Goal: Task Accomplishment & Management: Use online tool/utility

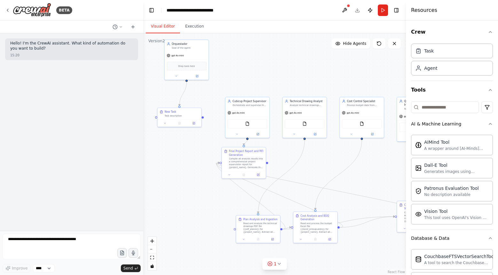
scroll to position [366, 0]
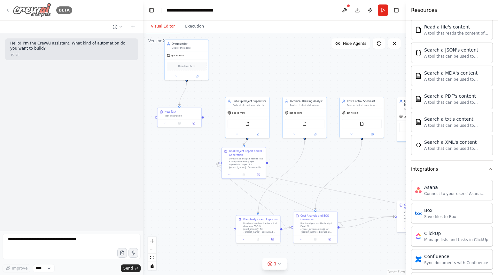
click at [6, 8] on icon at bounding box center [7, 10] width 5 height 5
click at [8, 11] on icon at bounding box center [7, 10] width 1 height 3
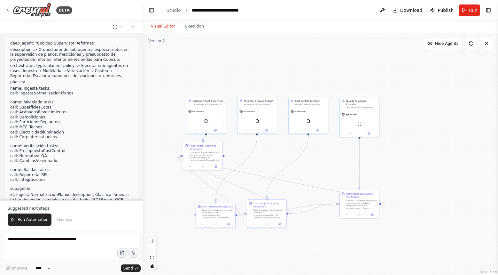
scroll to position [1553, 0]
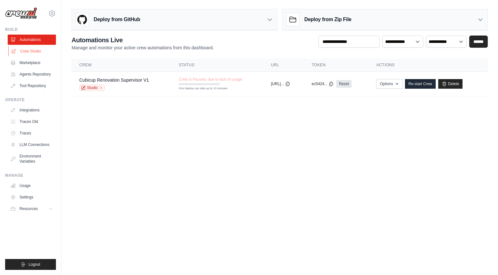
click at [38, 48] on link "Crew Studio" at bounding box center [32, 51] width 48 height 10
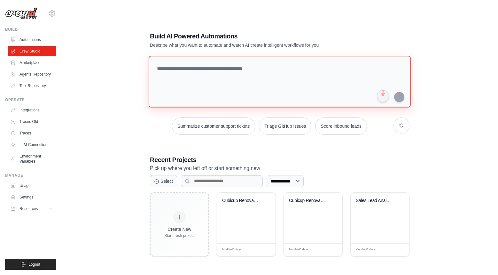
click at [194, 74] on textarea at bounding box center [280, 82] width 262 height 52
paste textarea "**********"
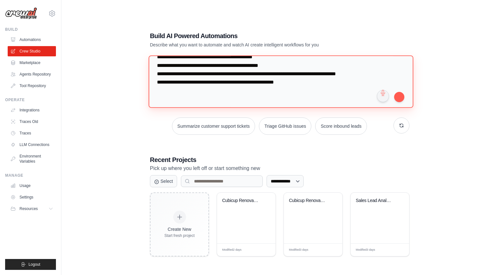
scroll to position [13, 0]
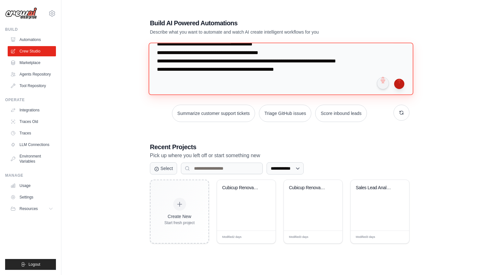
type textarea "**********"
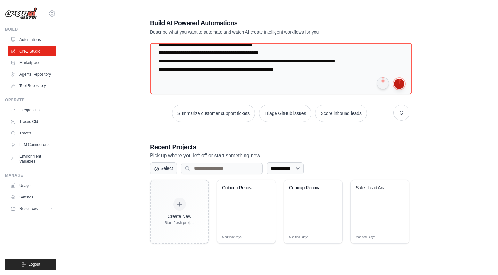
click at [400, 85] on button "submit" at bounding box center [399, 84] width 10 height 10
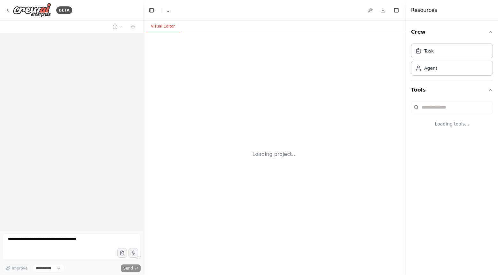
select select "****"
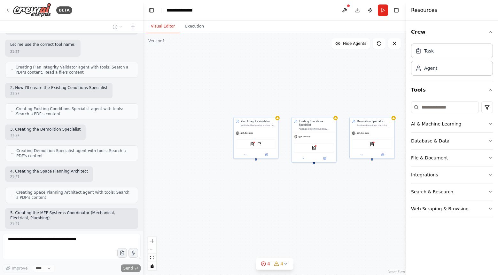
scroll to position [2012, 0]
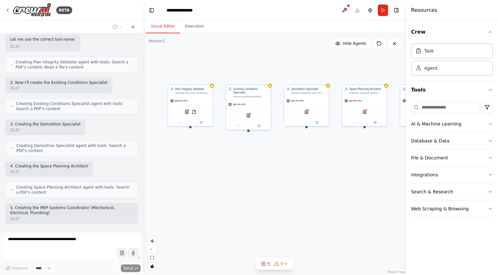
drag, startPoint x: 309, startPoint y: 184, endPoint x: 244, endPoint y: 152, distance: 72.5
click at [244, 152] on div "Plan Integrity Validator Validate that each construction plan sheet has complet…" at bounding box center [274, 153] width 263 height 241
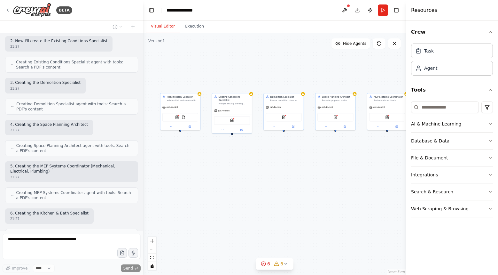
scroll to position [2095, 0]
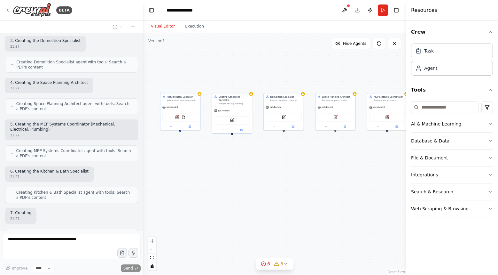
drag, startPoint x: 294, startPoint y: 161, endPoint x: 278, endPoint y: 162, distance: 16.3
click at [278, 162] on div "Plan Integrity Validator Validate that each construction plan sheet has complet…" at bounding box center [274, 153] width 263 height 241
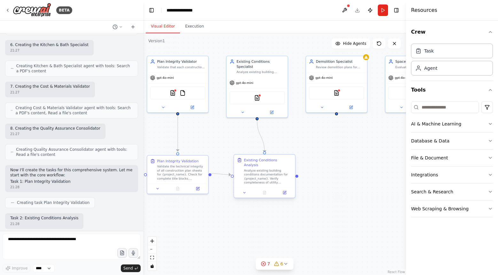
scroll to position [2258, 0]
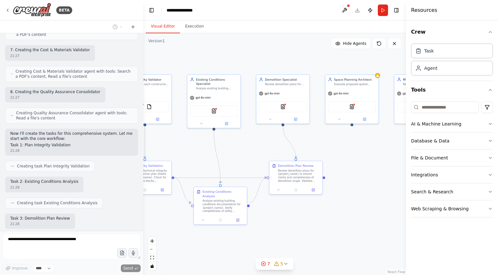
drag, startPoint x: 346, startPoint y: 223, endPoint x: 291, endPoint y: 221, distance: 54.7
click at [291, 221] on div ".deletable-edge-delete-btn { width: 20px; height: 20px; border: 0px solid #ffff…" at bounding box center [274, 153] width 263 height 241
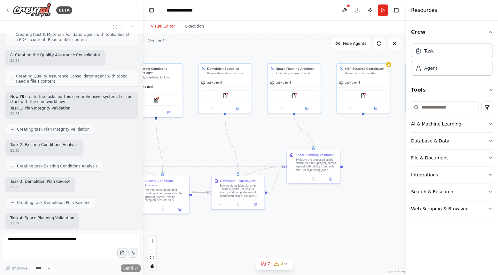
drag, startPoint x: 365, startPoint y: 237, endPoint x: 269, endPoint y: 214, distance: 98.9
click at [269, 214] on div ".deletable-edge-delete-btn { width: 20px; height: 20px; border: 0px solid #ffff…" at bounding box center [274, 153] width 263 height 241
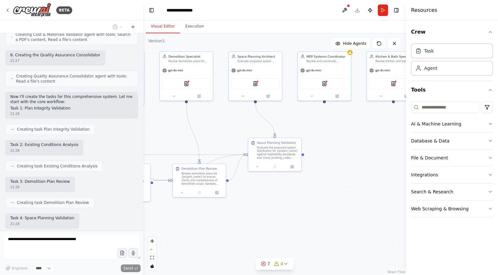
click at [269, 214] on div ".deletable-edge-delete-btn { width: 20px; height: 20px; border: 0px solid #ffff…" at bounding box center [274, 153] width 263 height 241
click at [182, 190] on icon at bounding box center [182, 192] width 4 height 4
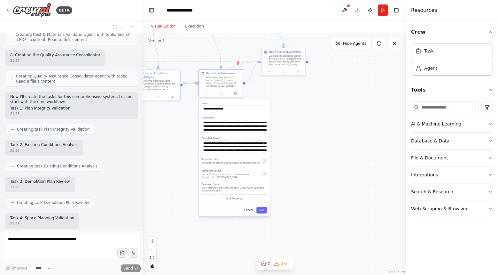
drag, startPoint x: 284, startPoint y: 208, endPoint x: 306, endPoint y: 105, distance: 105.6
click at [306, 105] on div ".deletable-edge-delete-btn { width: 20px; height: 20px; border: 0px solid #ffff…" at bounding box center [274, 153] width 263 height 241
click at [248, 209] on button "Cancel" at bounding box center [248, 209] width 13 height 6
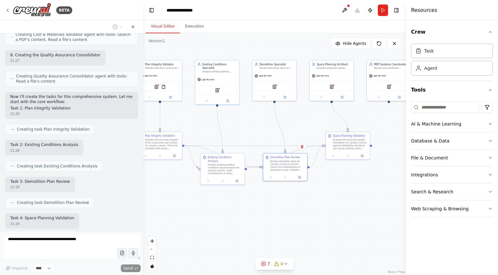
drag, startPoint x: 272, startPoint y: 163, endPoint x: 336, endPoint y: 246, distance: 105.5
click at [336, 246] on div ".deletable-edge-delete-btn { width: 20px; height: 20px; border: 0px solid #ffff…" at bounding box center [274, 153] width 263 height 241
click at [350, 203] on div ".deletable-edge-delete-btn { width: 20px; height: 20px; border: 0px solid #ffff…" at bounding box center [274, 153] width 263 height 241
drag, startPoint x: 350, startPoint y: 203, endPoint x: 332, endPoint y: 209, distance: 19.3
click at [332, 209] on div ".deletable-edge-delete-btn { width: 20px; height: 20px; border: 0px solid #ffff…" at bounding box center [274, 153] width 263 height 241
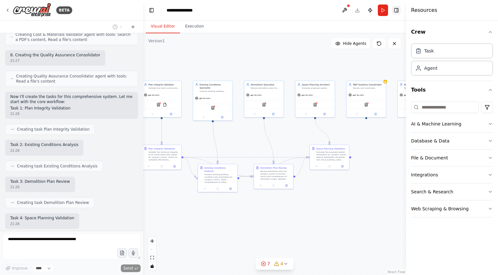
click at [395, 12] on button "Toggle Right Sidebar" at bounding box center [396, 10] width 9 height 9
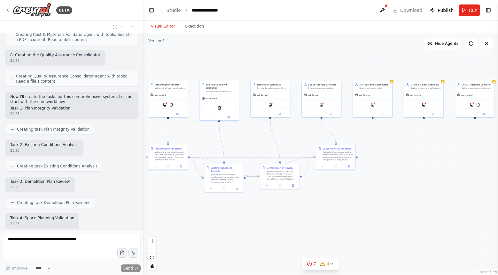
drag, startPoint x: 381, startPoint y: 182, endPoint x: 388, endPoint y: 182, distance: 6.4
click at [388, 182] on div ".deletable-edge-delete-btn { width: 20px; height: 20px; border: 0px solid #ffff…" at bounding box center [320, 153] width 355 height 241
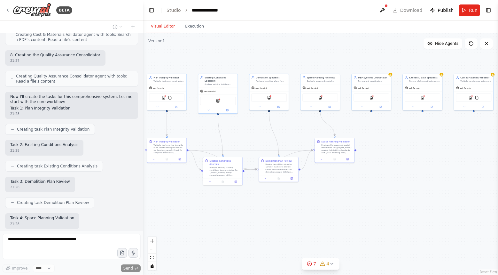
drag, startPoint x: 395, startPoint y: 198, endPoint x: 394, endPoint y: 191, distance: 7.1
click at [394, 191] on div ".deletable-edge-delete-btn { width: 20px; height: 20px; border: 0px solid #ffff…" at bounding box center [320, 153] width 355 height 241
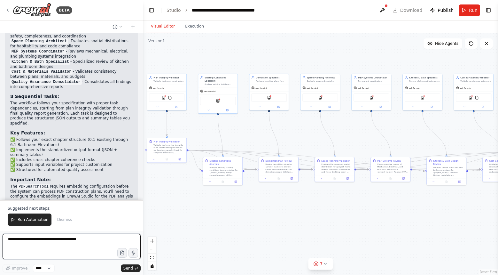
scroll to position [2817, 0]
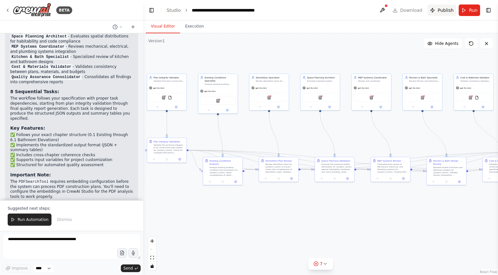
click at [444, 11] on span "Publish" at bounding box center [446, 10] width 16 height 6
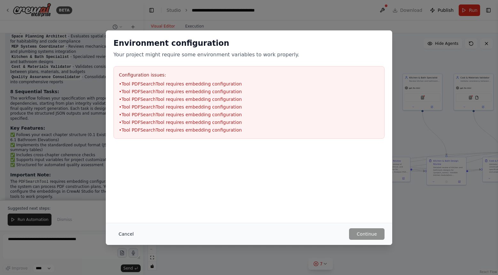
click at [121, 232] on button "Cancel" at bounding box center [125, 234] width 25 height 12
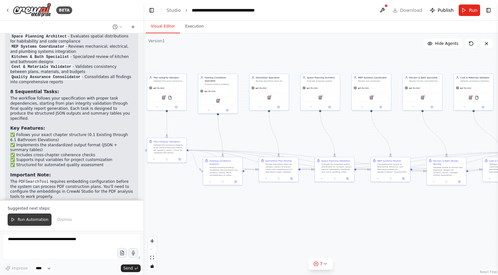
click at [26, 218] on span "Run Automation" at bounding box center [33, 219] width 31 height 5
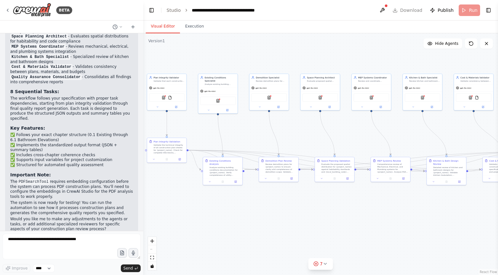
scroll to position [2786, 0]
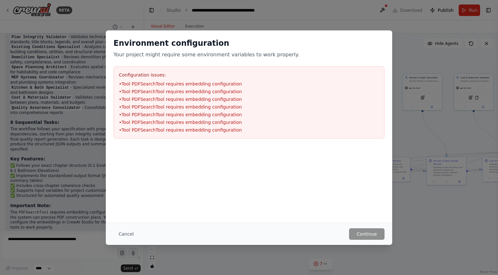
click at [208, 103] on ul "• Tool PDFSearchTool requires embedding configuration • Tool PDFSearchTool requ…" at bounding box center [249, 107] width 260 height 52
click at [133, 235] on button "Cancel" at bounding box center [125, 234] width 25 height 12
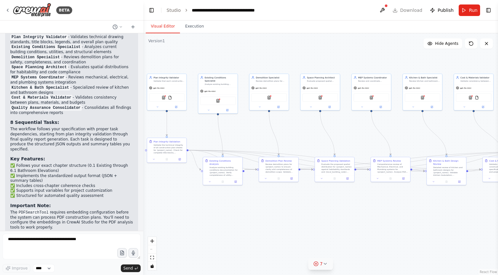
click at [325, 267] on button "7" at bounding box center [320, 264] width 25 height 12
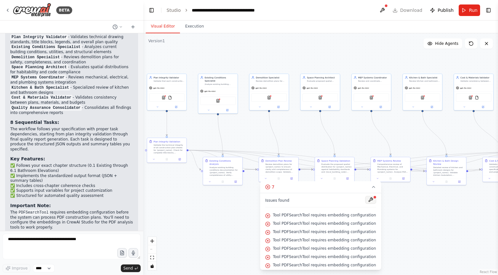
click at [368, 200] on button at bounding box center [370, 200] width 11 height 8
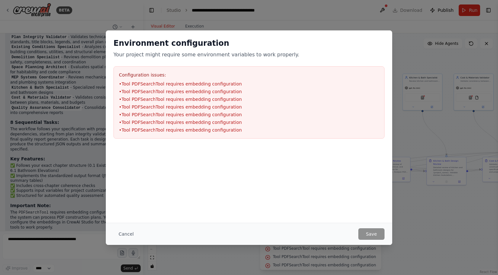
click at [129, 240] on div "Cancel Save" at bounding box center [249, 233] width 286 height 22
click at [127, 232] on button "Cancel" at bounding box center [125, 234] width 25 height 12
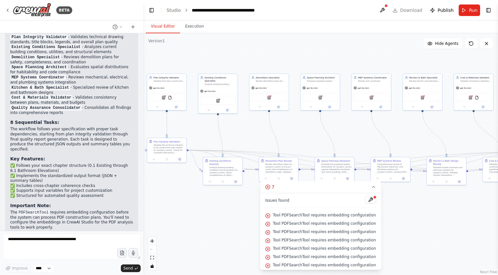
click at [328, 214] on span "Tool PDFSearchTool requires embedding configuration" at bounding box center [324, 214] width 103 height 5
click at [40, 240] on textarea at bounding box center [72, 246] width 138 height 26
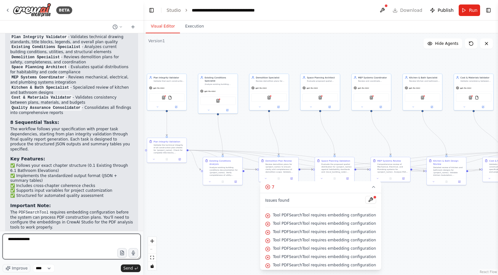
type textarea "**********"
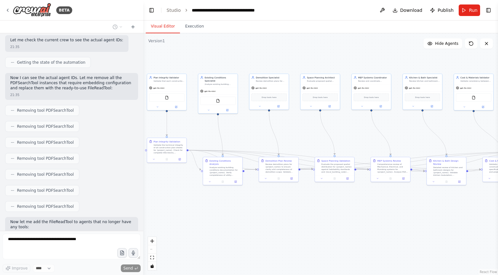
scroll to position [3119, 0]
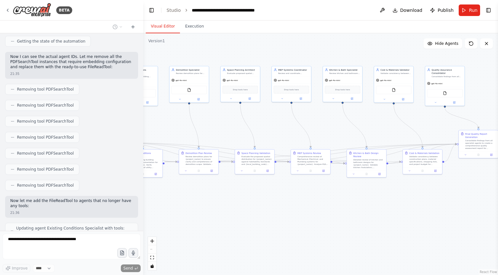
drag, startPoint x: 304, startPoint y: 221, endPoint x: 178, endPoint y: 208, distance: 126.6
click at [178, 208] on div ".deletable-edge-delete-btn { width: 20px; height: 20px; border: 0px solid #ffff…" at bounding box center [320, 153] width 355 height 241
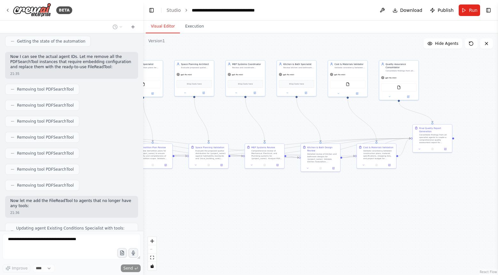
scroll to position [3140, 0]
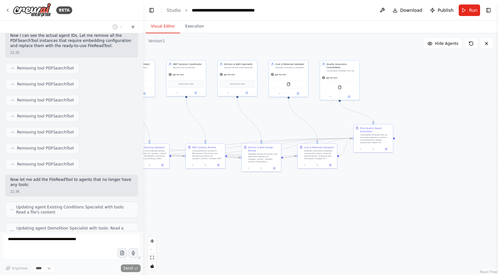
drag, startPoint x: 298, startPoint y: 215, endPoint x: 238, endPoint y: 215, distance: 59.1
click at [238, 215] on div ".deletable-edge-delete-btn { width: 20px; height: 20px; border: 0px solid #ffff…" at bounding box center [320, 153] width 355 height 241
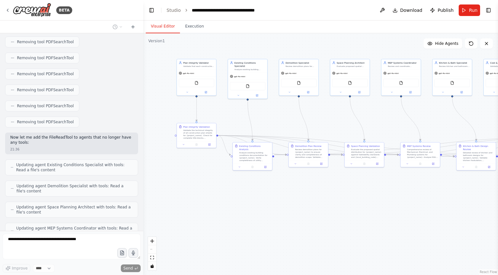
scroll to position [3220, 0]
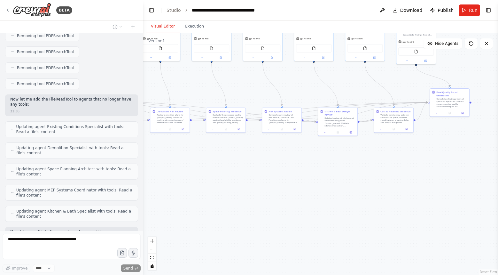
drag, startPoint x: 238, startPoint y: 215, endPoint x: 315, endPoint y: 179, distance: 84.4
click at [315, 179] on div ".deletable-edge-delete-btn { width: 20px; height: 20px; border: 0px solid #ffff…" at bounding box center [320, 153] width 355 height 241
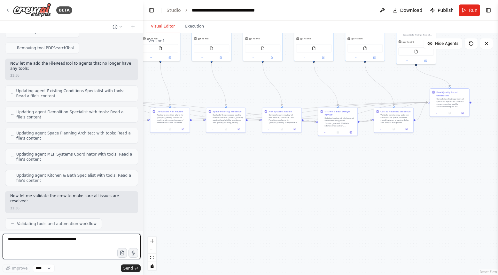
scroll to position [3256, 0]
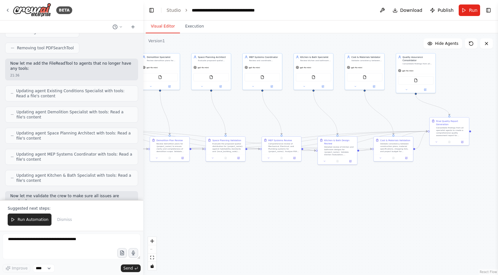
drag, startPoint x: 342, startPoint y: 164, endPoint x: 299, endPoint y: 228, distance: 76.8
click at [299, 228] on div ".deletable-edge-delete-btn { width: 20px; height: 20px; border: 0px solid #ffff…" at bounding box center [320, 153] width 355 height 241
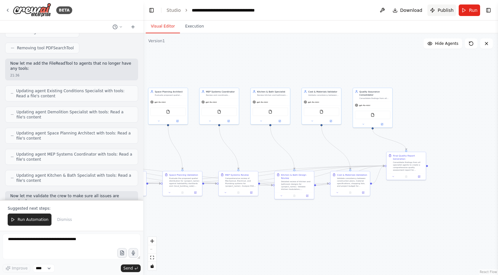
click at [450, 13] on span "Publish" at bounding box center [446, 10] width 16 height 6
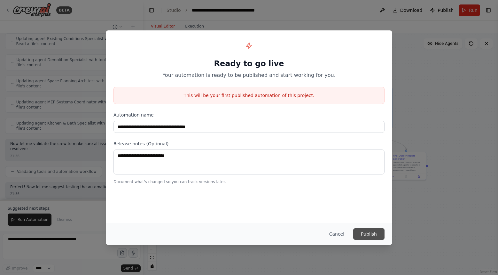
click at [367, 236] on button "Publish" at bounding box center [368, 234] width 31 height 12
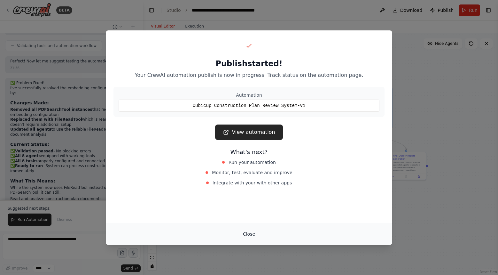
click at [252, 231] on button "Close" at bounding box center [249, 234] width 22 height 12
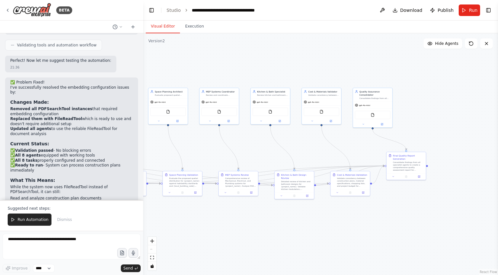
scroll to position [3444, 0]
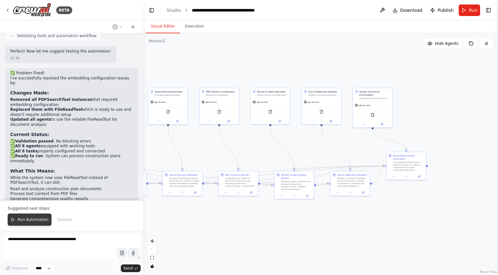
click at [27, 219] on span "Run Automation" at bounding box center [33, 219] width 31 height 5
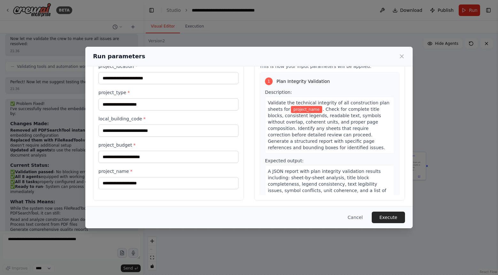
scroll to position [27, 0]
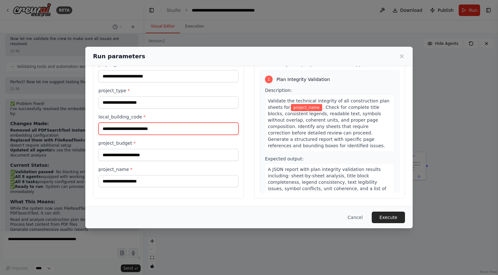
click at [151, 129] on input "local_building_code *" at bounding box center [168, 128] width 140 height 12
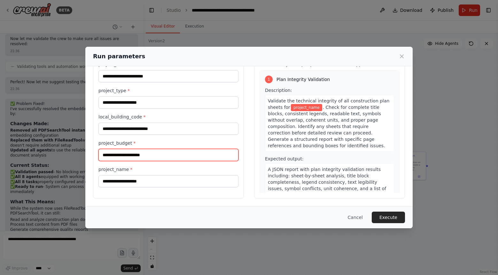
click at [143, 149] on input "project_budget *" at bounding box center [168, 155] width 140 height 12
click at [136, 170] on label "project_name *" at bounding box center [168, 169] width 140 height 6
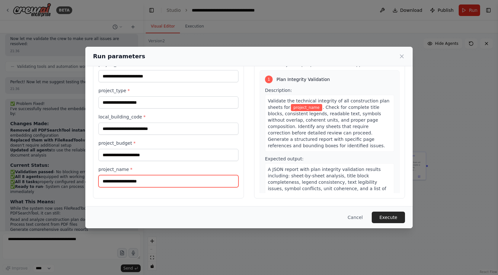
click at [136, 175] on input "project_name *" at bounding box center [168, 181] width 140 height 12
click at [360, 218] on button "Cancel" at bounding box center [355, 217] width 25 height 12
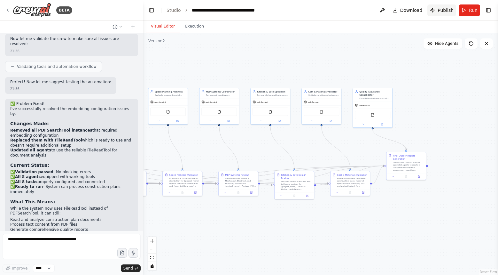
click at [447, 15] on button "Publish" at bounding box center [441, 10] width 29 height 12
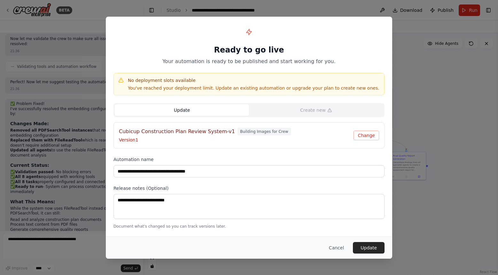
click at [179, 140] on p "Version 1" at bounding box center [236, 139] width 235 height 6
click at [373, 248] on button "Update" at bounding box center [369, 248] width 32 height 12
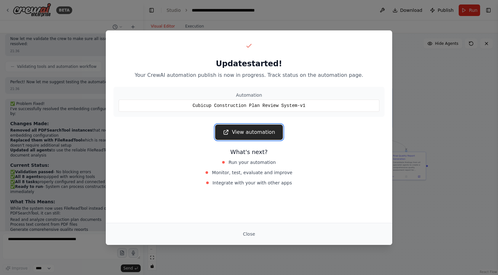
click at [249, 133] on link "View automation" at bounding box center [248, 131] width 67 height 15
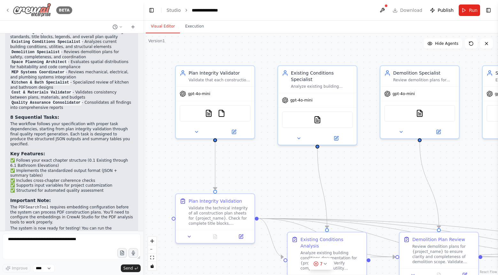
scroll to position [2786, 0]
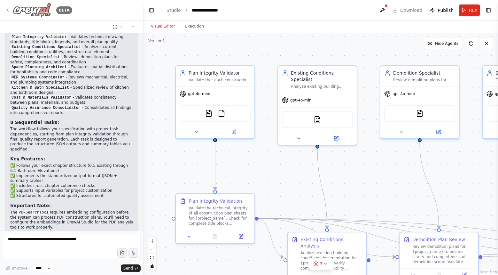
click at [9, 9] on icon at bounding box center [7, 10] width 5 height 5
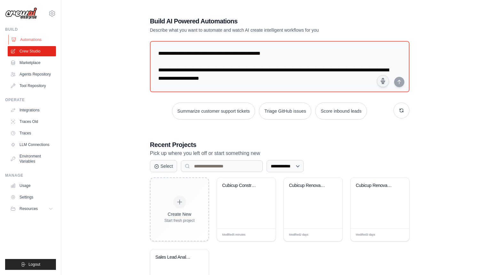
click at [28, 41] on link "Automations" at bounding box center [32, 40] width 48 height 10
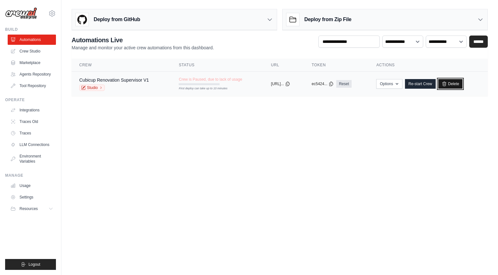
click at [454, 82] on link "Delete" at bounding box center [450, 84] width 25 height 10
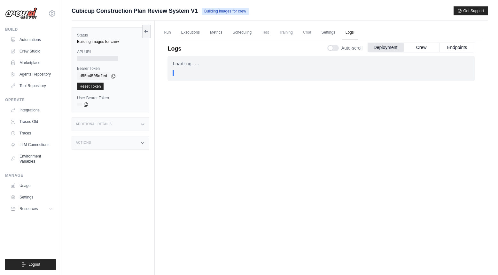
click at [258, 70] on div ". . ." at bounding box center [322, 73] width 293 height 6
click at [175, 73] on div ". . ." at bounding box center [321, 73] width 297 height 6
click at [115, 126] on div "Additional Details" at bounding box center [111, 123] width 78 height 13
click at [38, 44] on link "Automations" at bounding box center [32, 40] width 48 height 10
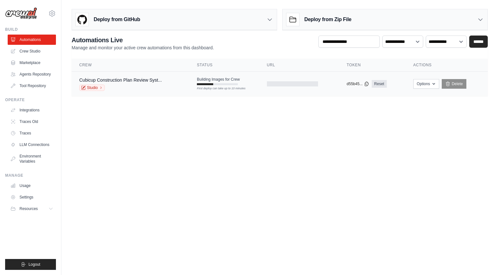
click at [336, 88] on td at bounding box center [299, 84] width 80 height 25
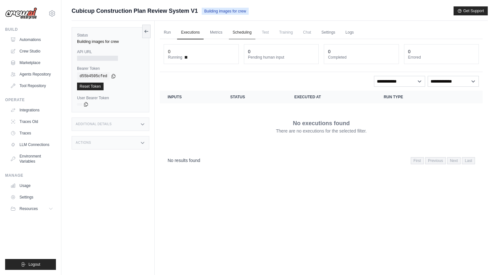
click at [244, 35] on link "Scheduling" at bounding box center [242, 32] width 27 height 13
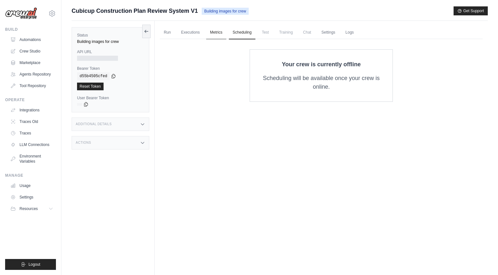
click at [224, 35] on link "Metrics" at bounding box center [216, 32] width 20 height 13
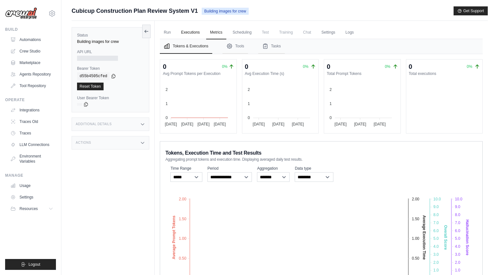
click at [197, 36] on link "Executions" at bounding box center [190, 32] width 27 height 13
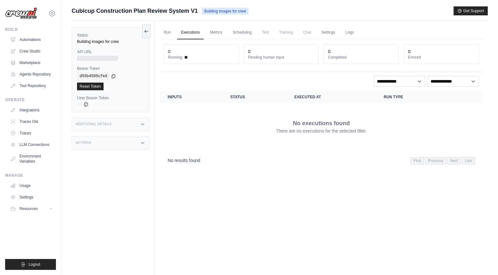
click at [179, 35] on link "Executions" at bounding box center [190, 32] width 27 height 13
click at [171, 35] on link "Run" at bounding box center [167, 32] width 15 height 13
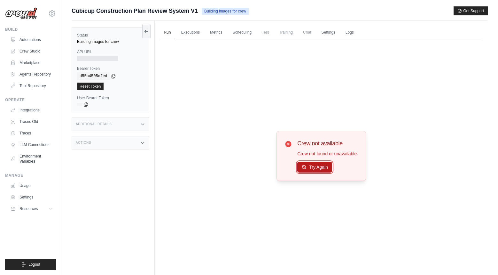
click at [307, 168] on button "Try Again" at bounding box center [314, 166] width 35 height 11
click at [307, 168] on button "Try Again" at bounding box center [314, 167] width 35 height 11
click at [31, 55] on link "Crew Studio" at bounding box center [32, 51] width 48 height 10
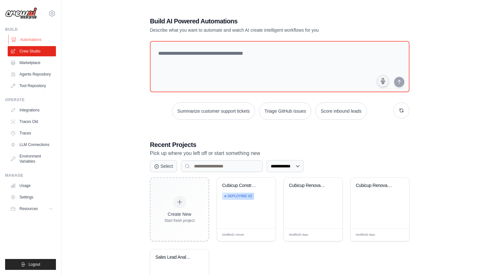
click at [26, 42] on link "Automations" at bounding box center [32, 40] width 48 height 10
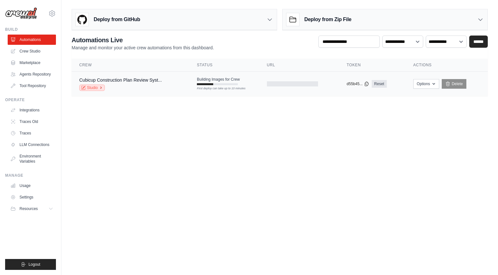
click at [92, 87] on link "Studio" at bounding box center [92, 87] width 26 height 6
click at [35, 69] on link "Agents Repository" at bounding box center [32, 74] width 48 height 10
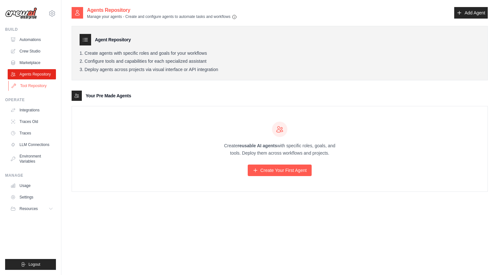
click at [44, 86] on link "Tool Repository" at bounding box center [32, 86] width 48 height 10
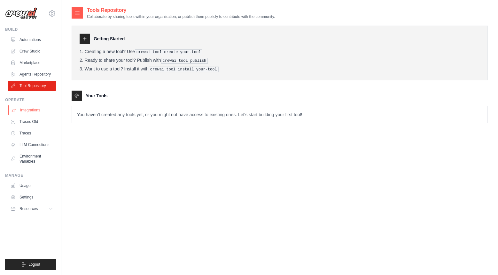
click at [30, 108] on link "Integrations" at bounding box center [32, 110] width 48 height 10
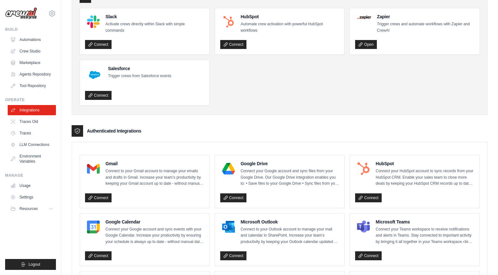
scroll to position [48, 0]
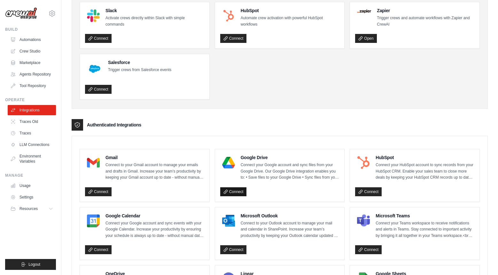
click at [240, 191] on link "Connect" at bounding box center [233, 191] width 27 height 9
click at [31, 141] on link "LLM Connections" at bounding box center [32, 144] width 48 height 10
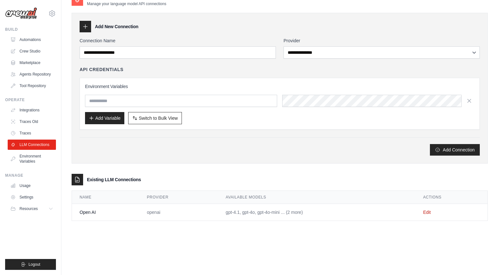
scroll to position [13, 0]
click at [30, 157] on link "Environment Variables" at bounding box center [32, 158] width 48 height 15
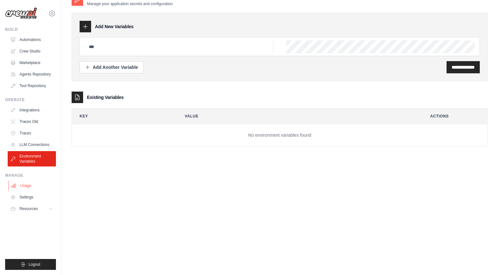
click at [31, 183] on link "Usage" at bounding box center [32, 185] width 48 height 10
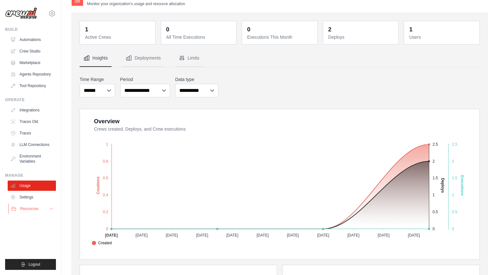
click at [30, 209] on span "Resources" at bounding box center [29, 208] width 18 height 5
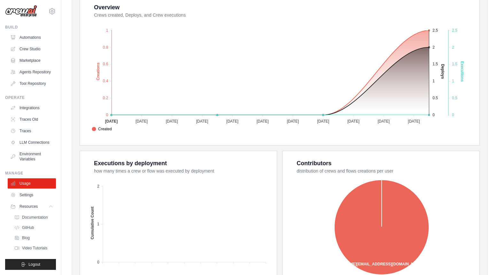
scroll to position [189, 0]
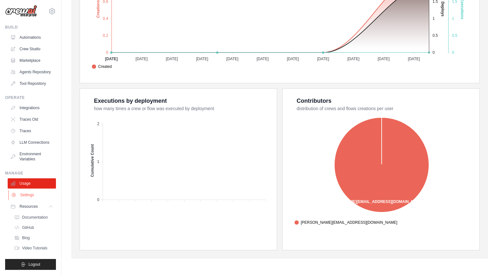
click at [35, 193] on link "Settings" at bounding box center [32, 195] width 48 height 10
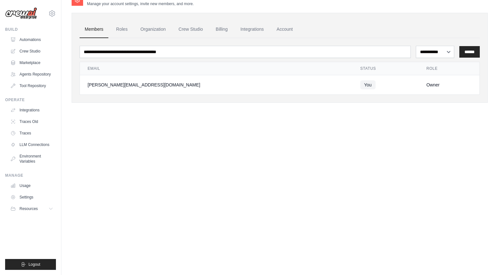
scroll to position [13, 0]
click at [123, 26] on link "Roles" at bounding box center [122, 29] width 22 height 17
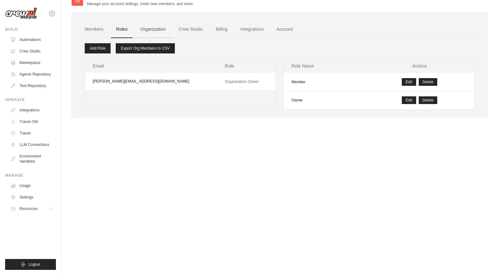
click at [148, 24] on link "Organization" at bounding box center [152, 29] width 35 height 17
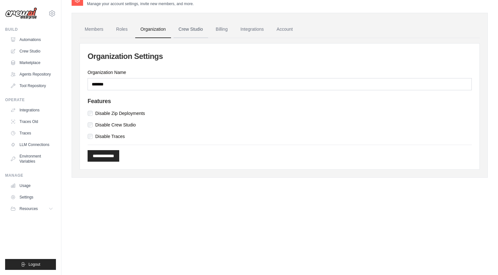
click at [179, 33] on link "Crew Studio" at bounding box center [191, 29] width 35 height 17
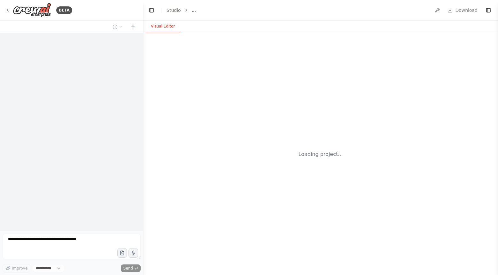
select select "****"
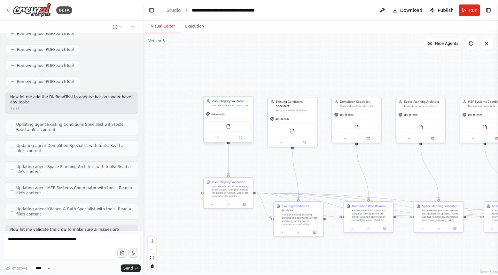
scroll to position [3217, 0]
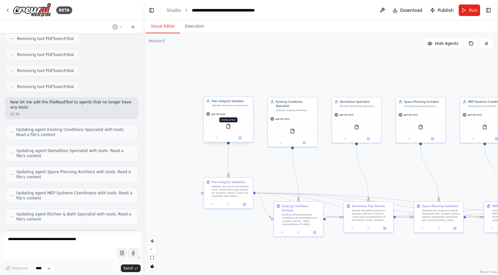
click at [230, 128] on img at bounding box center [228, 126] width 5 height 5
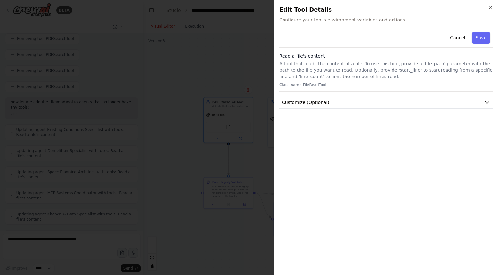
click at [381, 96] on div "Cancel Save Read a file's content A tool that reads the content of a file. To u…" at bounding box center [385, 68] width 213 height 79
click at [489, 5] on icon "button" at bounding box center [490, 7] width 5 height 5
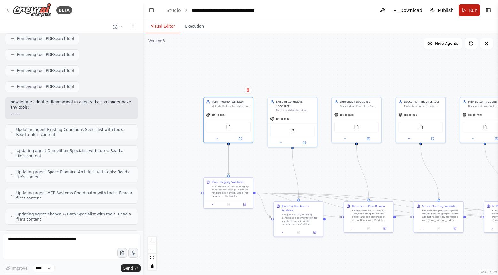
click at [470, 13] on span "Run" at bounding box center [473, 10] width 9 height 6
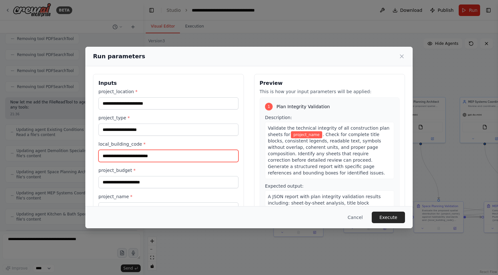
click at [131, 157] on input "local_building_code *" at bounding box center [168, 156] width 140 height 12
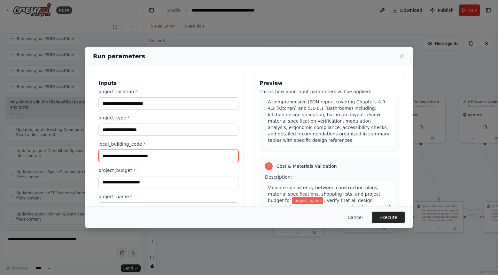
scroll to position [1060, 0]
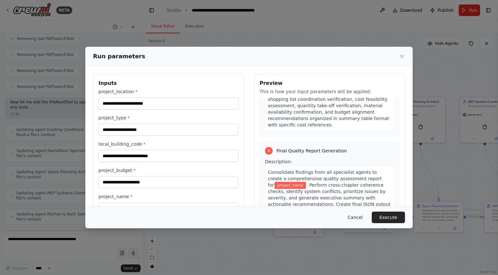
click at [354, 217] on button "Cancel" at bounding box center [355, 217] width 25 height 12
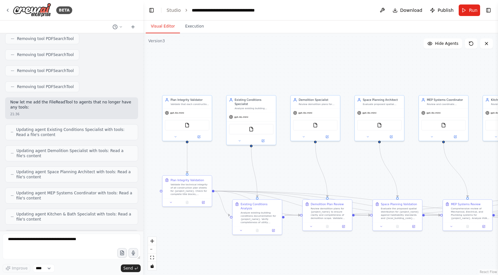
drag, startPoint x: 228, startPoint y: 72, endPoint x: 173, endPoint y: 65, distance: 55.4
click at [173, 65] on div ".deletable-edge-delete-btn { width: 20px; height: 20px; border: 0px solid #ffff…" at bounding box center [320, 153] width 355 height 241
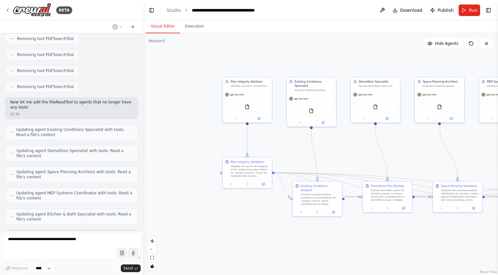
drag, startPoint x: 173, startPoint y: 65, endPoint x: 247, endPoint y: 51, distance: 75.4
click at [247, 51] on div ".deletable-edge-delete-btn { width: 20px; height: 20px; border: 0px solid #ffff…" at bounding box center [320, 153] width 355 height 241
click at [301, 209] on button at bounding box center [302, 211] width 14 height 5
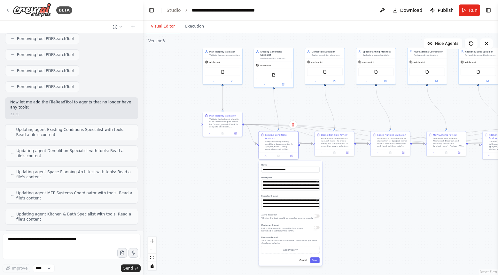
drag, startPoint x: 321, startPoint y: 95, endPoint x: 287, endPoint y: 37, distance: 67.6
click at [287, 37] on div ".deletable-edge-delete-btn { width: 20px; height: 20px; border: 0px solid #ffff…" at bounding box center [320, 153] width 355 height 241
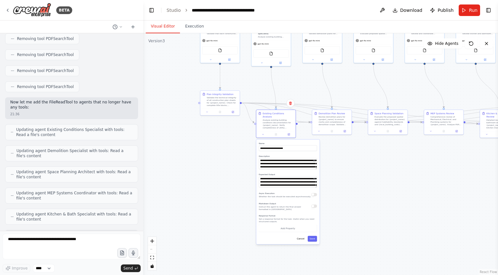
drag, startPoint x: 339, startPoint y: 204, endPoint x: 337, endPoint y: 183, distance: 21.6
click at [337, 183] on div ".deletable-edge-delete-btn { width: 20px; height: 20px; border: 0px solid #ffff…" at bounding box center [320, 153] width 355 height 241
click at [314, 236] on button "Save" at bounding box center [312, 239] width 9 height 6
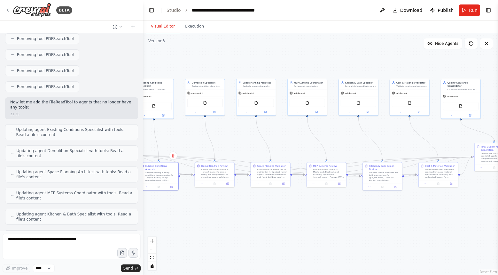
drag, startPoint x: 371, startPoint y: 204, endPoint x: 254, endPoint y: 257, distance: 128.5
click at [254, 257] on div ".deletable-edge-delete-btn { width: 20px; height: 20px; border: 0px solid #ffff…" at bounding box center [320, 153] width 355 height 241
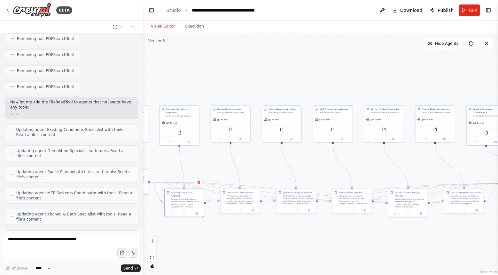
drag, startPoint x: 297, startPoint y: 67, endPoint x: 321, endPoint y: 79, distance: 27.0
click at [323, 81] on div ".deletable-edge-delete-btn { width: 20px; height: 20px; border: 0px solid #ffff…" at bounding box center [320, 153] width 355 height 241
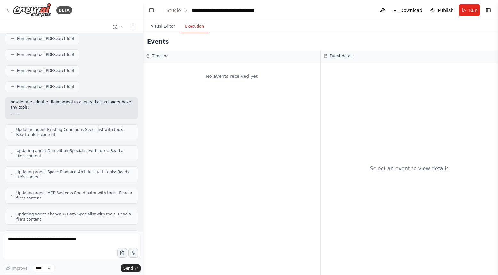
click at [194, 25] on button "Execution" at bounding box center [194, 26] width 29 height 13
click at [265, 117] on div "No events received yet" at bounding box center [231, 168] width 177 height 213
click at [487, 9] on button "Toggle Right Sidebar" at bounding box center [488, 10] width 9 height 9
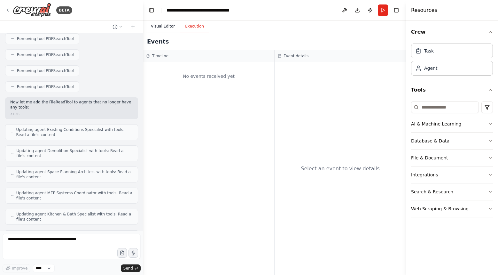
click at [175, 27] on button "Visual Editor" at bounding box center [163, 26] width 34 height 13
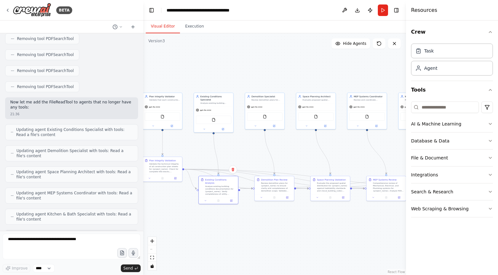
drag, startPoint x: 277, startPoint y: 62, endPoint x: 330, endPoint y: 58, distance: 52.9
click at [330, 58] on div ".deletable-edge-delete-btn { width: 20px; height: 20px; border: 0px solid #ffff…" at bounding box center [274, 153] width 263 height 241
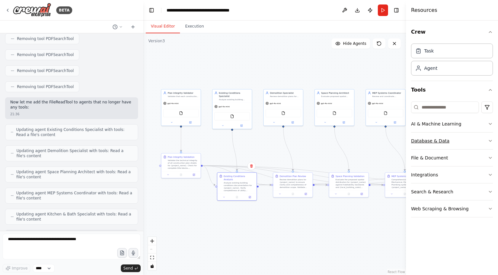
click at [433, 143] on div "Database & Data" at bounding box center [430, 140] width 38 height 6
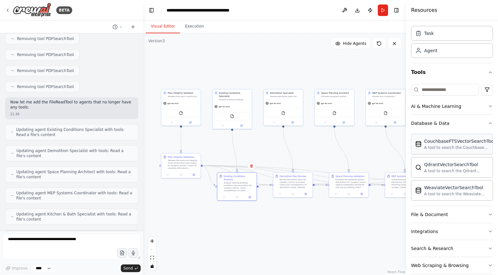
scroll to position [27, 0]
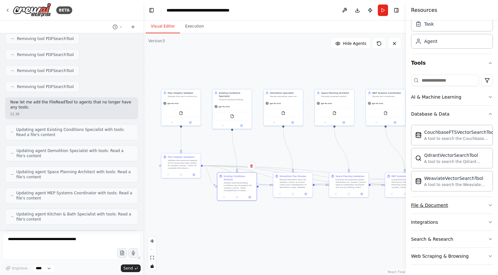
click at [425, 204] on div "File & Document" at bounding box center [429, 205] width 37 height 6
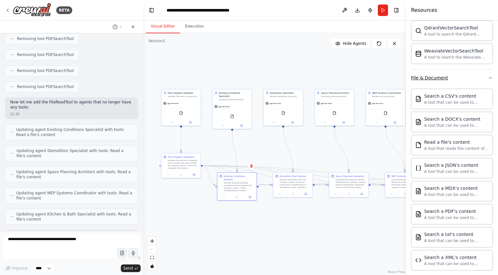
scroll to position [216, 0]
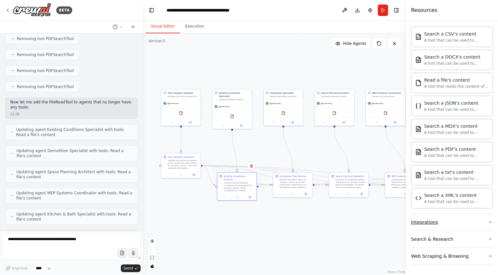
click at [419, 216] on button "Integrations" at bounding box center [452, 221] width 82 height 17
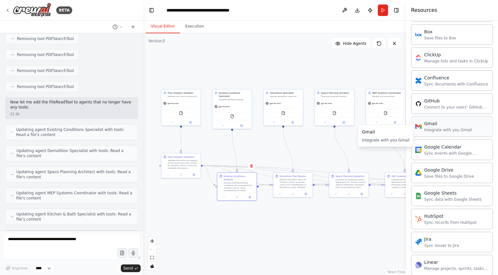
scroll to position [454, 0]
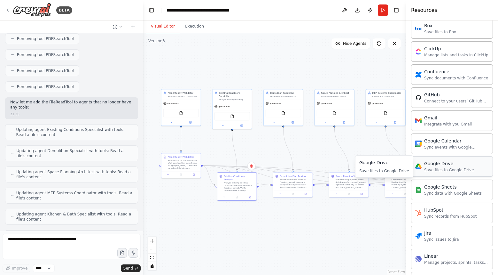
click at [441, 165] on div "Google Drive" at bounding box center [449, 163] width 50 height 6
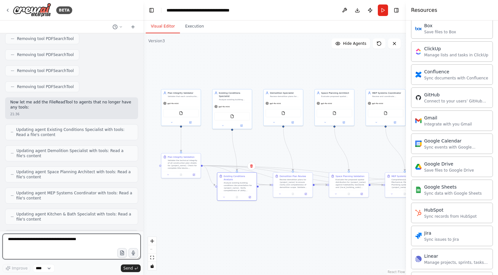
click at [86, 238] on textarea at bounding box center [72, 246] width 138 height 26
click at [370, 12] on button "Publish" at bounding box center [370, 10] width 10 height 12
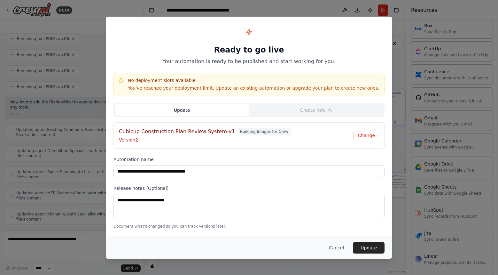
click at [203, 111] on button "Update" at bounding box center [182, 110] width 134 height 12
click at [341, 242] on button "Cancel" at bounding box center [336, 248] width 25 height 12
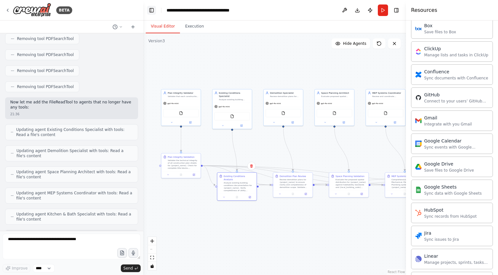
click at [150, 10] on button "Toggle Left Sidebar" at bounding box center [151, 10] width 9 height 9
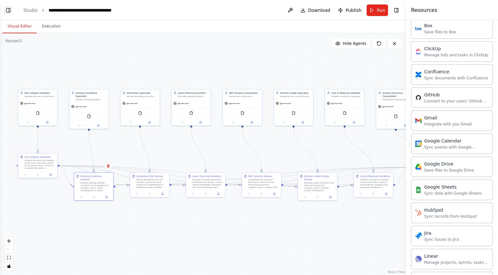
click at [5, 10] on button "Toggle Left Sidebar" at bounding box center [8, 10] width 9 height 9
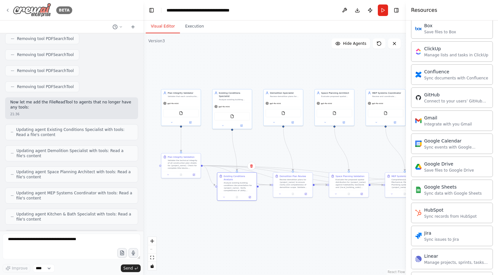
click at [8, 8] on icon at bounding box center [7, 10] width 5 height 5
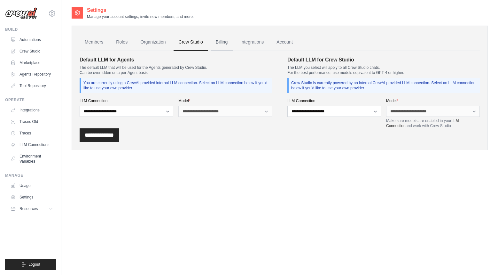
click at [219, 45] on link "Billing" at bounding box center [222, 42] width 22 height 17
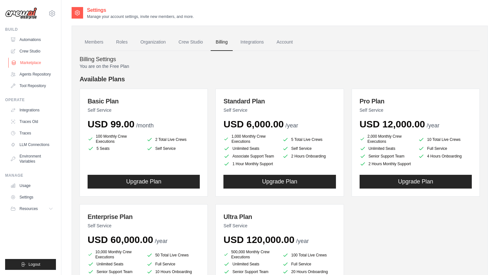
click at [35, 65] on link "Marketplace" at bounding box center [32, 63] width 48 height 10
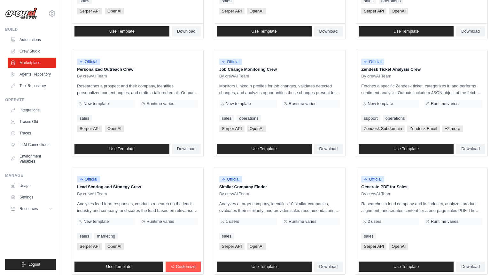
scroll to position [318, 0]
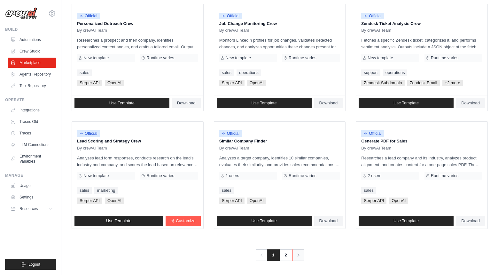
click at [298, 255] on icon "Pagination" at bounding box center [298, 255] width 6 height 6
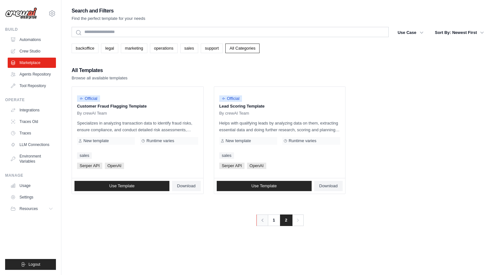
click at [261, 217] on icon "Pagination" at bounding box center [262, 220] width 6 height 6
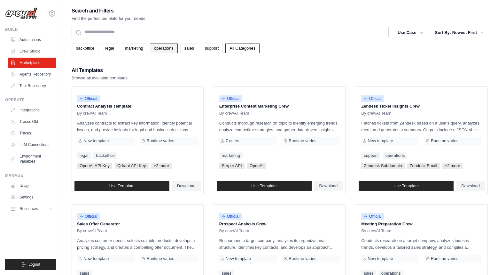
click at [161, 46] on link "operations" at bounding box center [164, 48] width 28 height 10
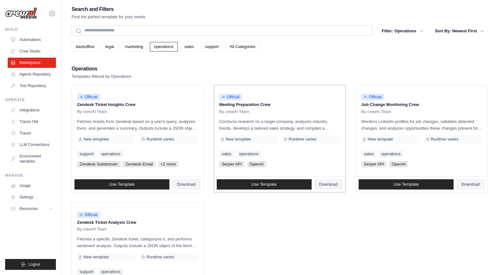
scroll to position [13, 0]
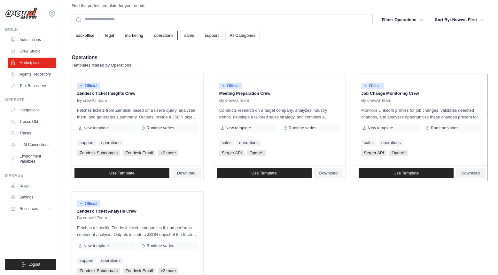
click at [415, 112] on p "Monitors LinkedIn profiles for job changes, validates detected changes, and ana…" at bounding box center [421, 113] width 121 height 13
click at [390, 90] on p "Job Change Monitoring Crew" at bounding box center [421, 93] width 121 height 6
click at [377, 88] on span "Official" at bounding box center [372, 85] width 23 height 6
click at [37, 38] on link "Automations" at bounding box center [32, 40] width 48 height 10
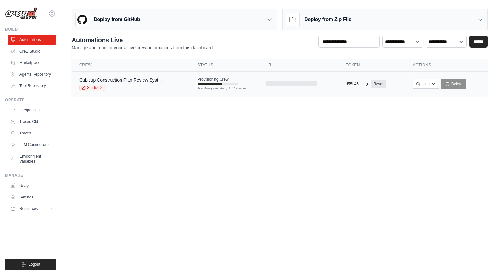
click at [214, 82] on div "Provisioning Crew First deploy can take up to 10 minutes" at bounding box center [218, 81] width 41 height 8
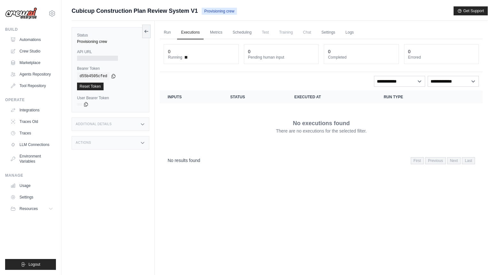
click at [94, 125] on h3 "Additional Details" at bounding box center [94, 124] width 36 height 4
click at [348, 30] on link "Logs" at bounding box center [350, 32] width 16 height 13
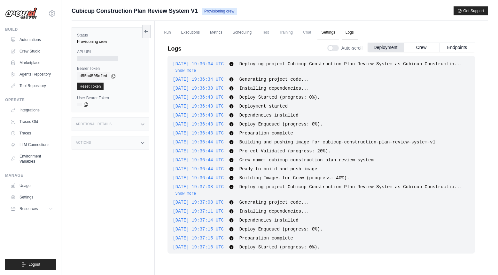
scroll to position [118, 0]
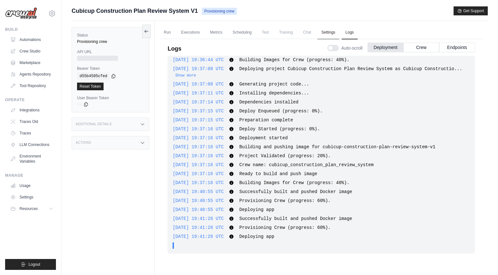
click at [326, 33] on link "Settings" at bounding box center [327, 32] width 21 height 13
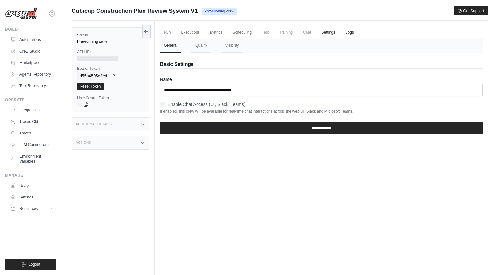
click at [354, 32] on link "Logs" at bounding box center [350, 32] width 16 height 13
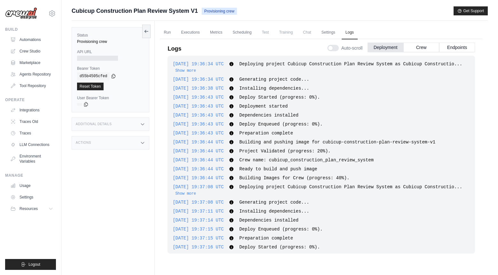
scroll to position [118, 0]
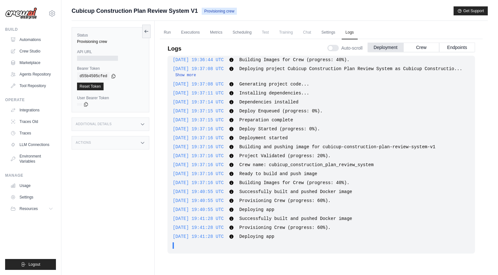
click at [196, 73] on button "Show more" at bounding box center [185, 75] width 21 height 5
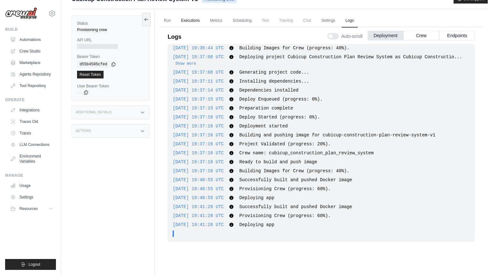
click at [189, 23] on link "Executions" at bounding box center [190, 20] width 27 height 13
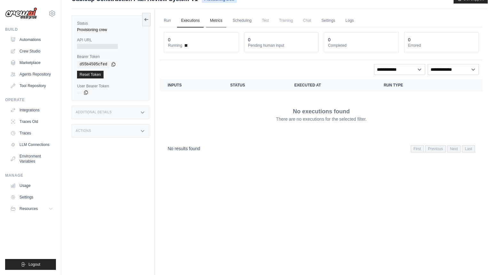
click at [212, 23] on link "Metrics" at bounding box center [216, 20] width 20 height 13
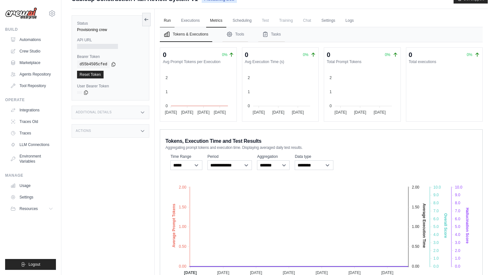
click at [169, 26] on link "Run" at bounding box center [167, 20] width 15 height 13
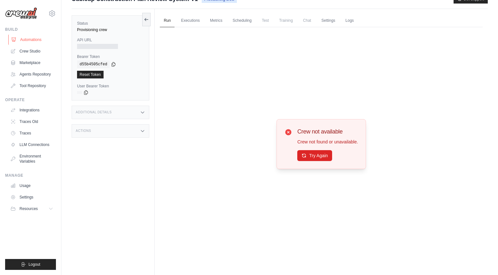
click at [24, 40] on link "Automations" at bounding box center [32, 40] width 48 height 10
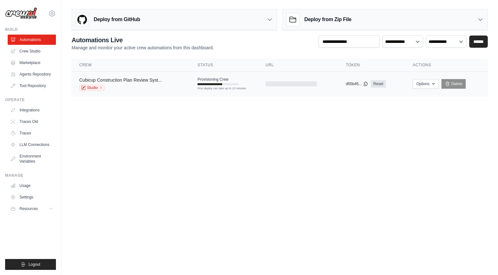
click at [150, 78] on link "Cubicup Construction Plan Review Syst..." at bounding box center [120, 79] width 82 height 5
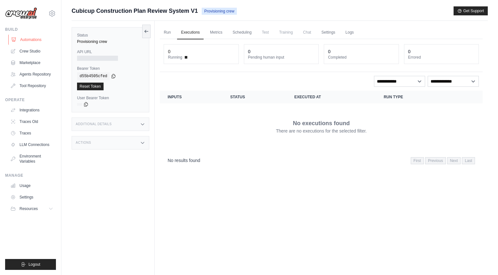
click at [32, 42] on link "Automations" at bounding box center [32, 40] width 48 height 10
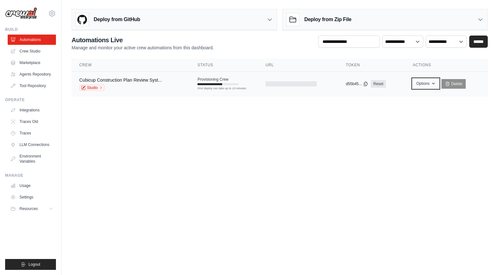
click at [434, 83] on icon "button" at bounding box center [433, 83] width 5 height 5
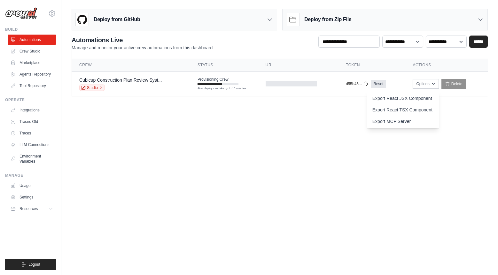
click at [244, 146] on body "[PERSON_NAME][EMAIL_ADDRESS][DOMAIN_NAME] Settings Build Automations" at bounding box center [249, 137] width 498 height 275
click at [323, 20] on h3 "Deploy from Zip File" at bounding box center [327, 20] width 47 height 8
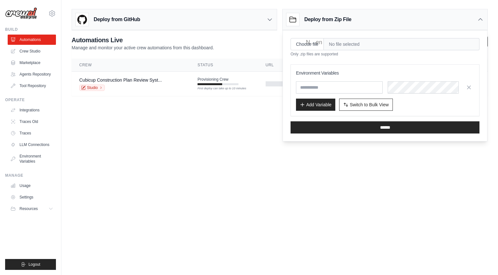
click at [323, 20] on h3 "Deploy from Zip File" at bounding box center [327, 20] width 47 height 8
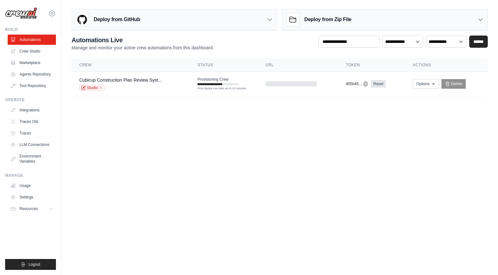
click at [263, 23] on div "Deploy from GitHub" at bounding box center [174, 19] width 205 height 21
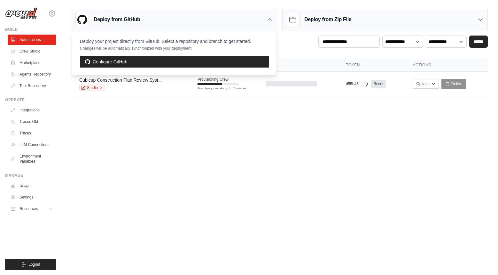
click at [263, 23] on div "Deploy from GitHub" at bounding box center [174, 19] width 205 height 21
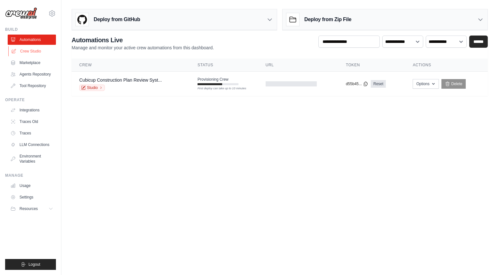
click at [35, 52] on link "Crew Studio" at bounding box center [32, 51] width 48 height 10
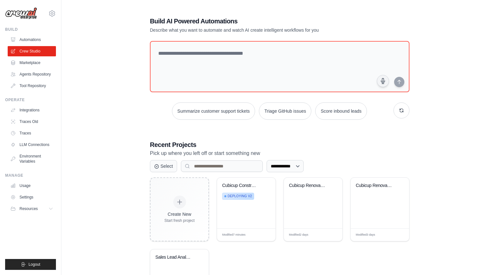
scroll to position [54, 0]
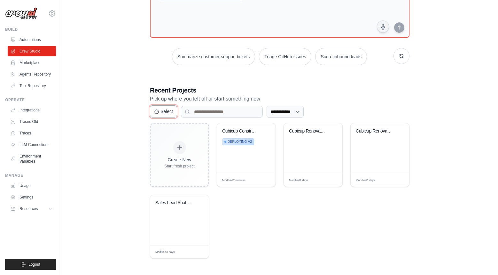
click at [163, 112] on button "Select" at bounding box center [163, 111] width 27 height 12
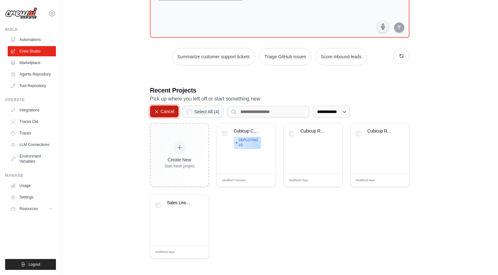
click at [163, 112] on button "Cancel" at bounding box center [164, 111] width 29 height 12
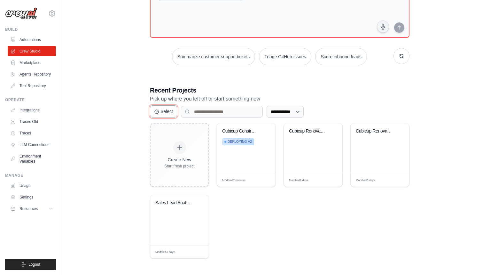
click at [163, 112] on button "Select" at bounding box center [163, 111] width 27 height 12
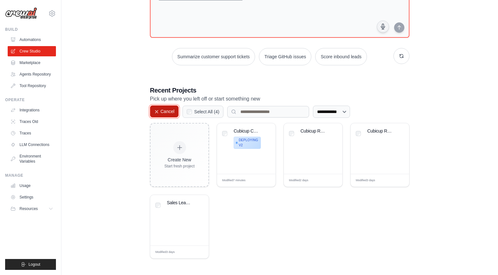
click at [163, 112] on button "Cancel" at bounding box center [164, 111] width 29 height 12
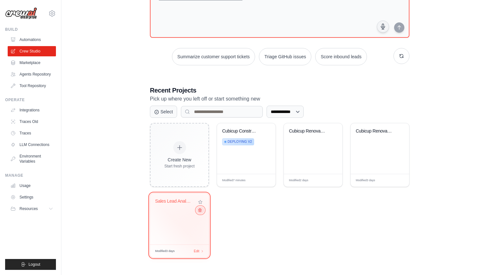
click at [201, 212] on button at bounding box center [200, 209] width 8 height 7
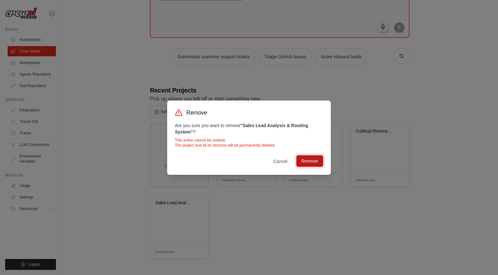
click at [306, 162] on button "Remove" at bounding box center [309, 161] width 27 height 12
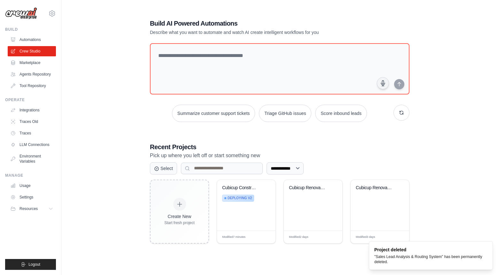
scroll to position [13, 0]
click at [35, 40] on link "Automations" at bounding box center [32, 40] width 48 height 10
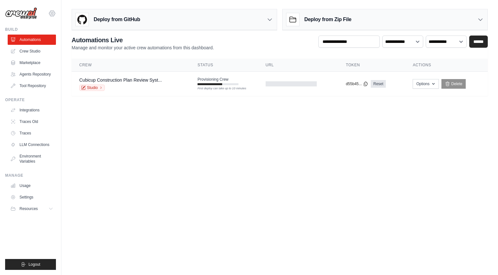
click at [51, 10] on icon at bounding box center [52, 14] width 8 height 8
click at [211, 120] on body "gabriel@cubicup.com Settings Build Automations" at bounding box center [249, 137] width 498 height 275
click at [86, 90] on link "Studio" at bounding box center [92, 87] width 26 height 6
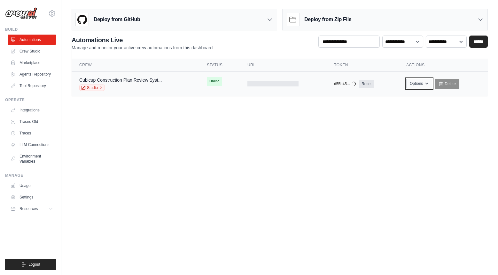
click at [417, 85] on button "Options" at bounding box center [419, 84] width 26 height 10
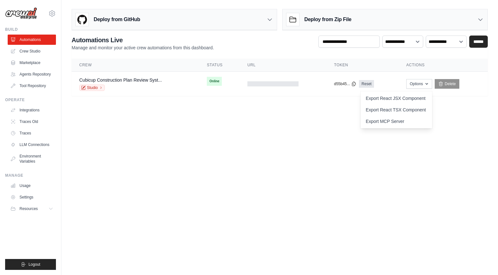
click at [323, 159] on body "gabriel@cubicup.com Settings Build Automations" at bounding box center [249, 137] width 498 height 275
click at [402, 105] on main "Deploy from GitHub Deploy your project directly from GitHub. Select a repositor…" at bounding box center [279, 55] width 437 height 110
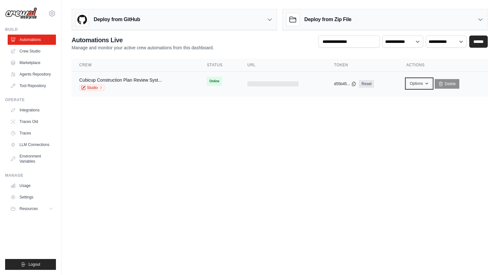
click at [427, 84] on icon "button" at bounding box center [426, 83] width 5 height 5
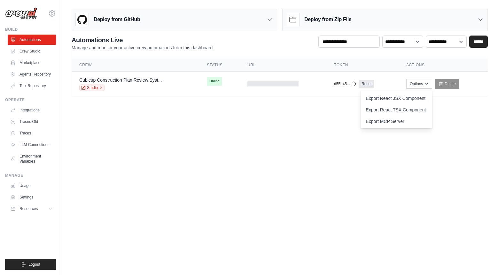
click at [348, 150] on body "gabriel@cubicup.com Settings Build Automations" at bounding box center [249, 137] width 498 height 275
click at [339, 18] on h3 "Deploy from Zip File" at bounding box center [327, 20] width 47 height 8
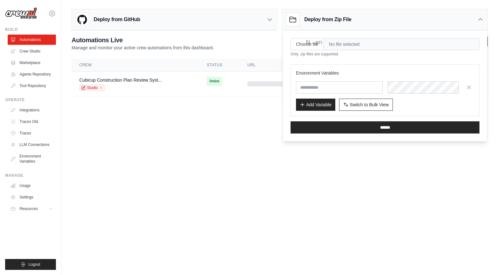
click at [204, 126] on body "gabriel@cubicup.com Settings Build Automations" at bounding box center [249, 137] width 498 height 275
click at [483, 21] on icon at bounding box center [480, 19] width 6 height 6
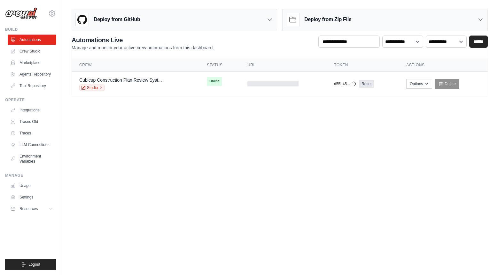
click at [483, 21] on icon at bounding box center [480, 19] width 6 height 6
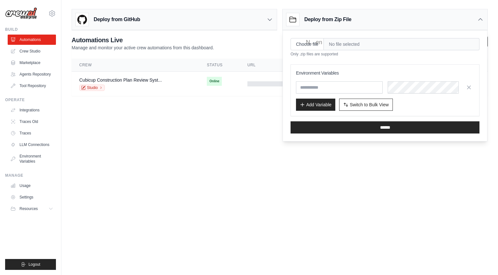
click at [483, 21] on icon at bounding box center [480, 19] width 6 height 6
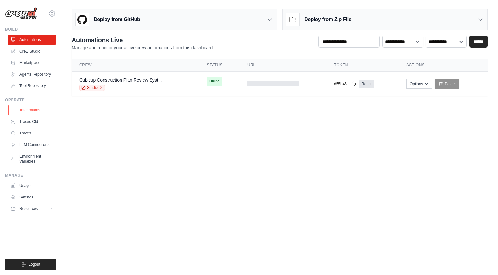
click at [31, 108] on link "Integrations" at bounding box center [32, 110] width 48 height 10
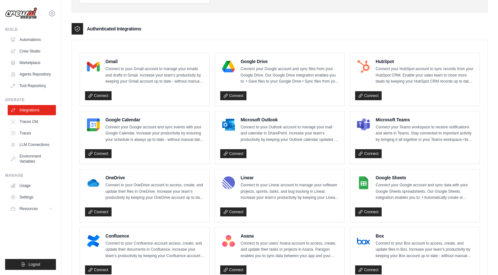
scroll to position [162, 0]
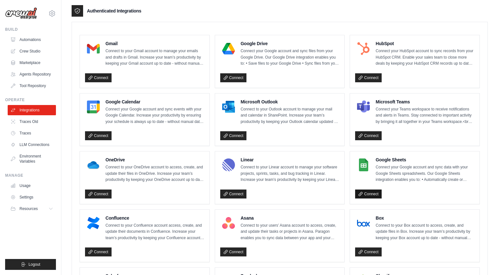
click at [369, 195] on link "Connect" at bounding box center [368, 193] width 27 height 9
click at [34, 39] on link "Automations" at bounding box center [32, 40] width 48 height 10
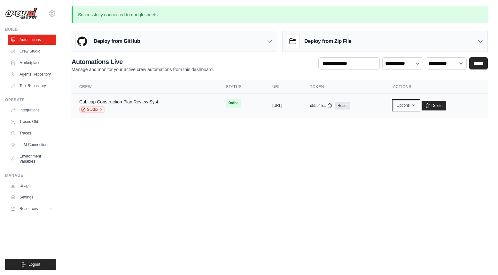
click at [415, 102] on button "Options" at bounding box center [406, 105] width 26 height 10
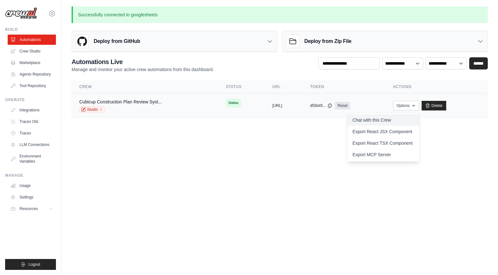
click at [404, 118] on link "Chat with this Crew" at bounding box center [383, 120] width 72 height 12
click at [91, 110] on link "Studio" at bounding box center [92, 109] width 26 height 6
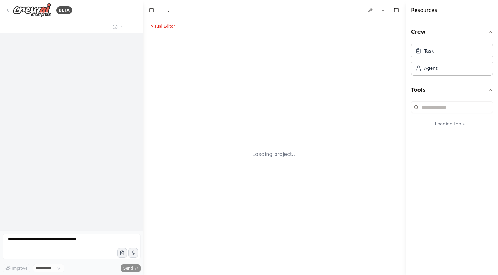
select select "****"
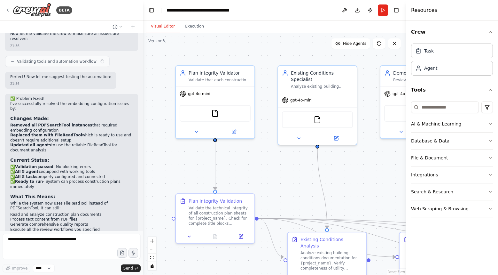
scroll to position [3413, 0]
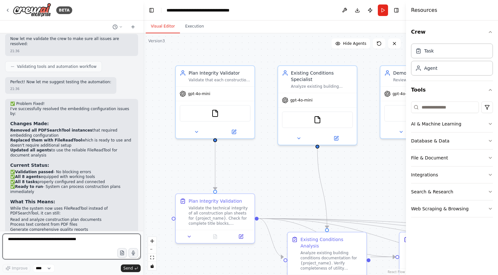
click at [50, 241] on textarea at bounding box center [72, 246] width 138 height 26
click at [385, 12] on button "Run" at bounding box center [383, 10] width 10 height 12
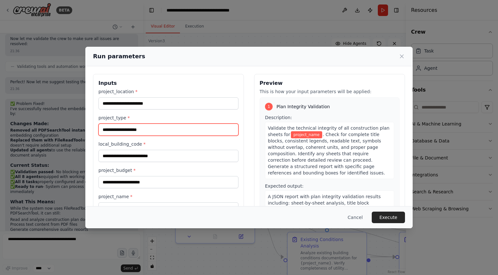
click at [168, 132] on input "project_type *" at bounding box center [168, 129] width 140 height 12
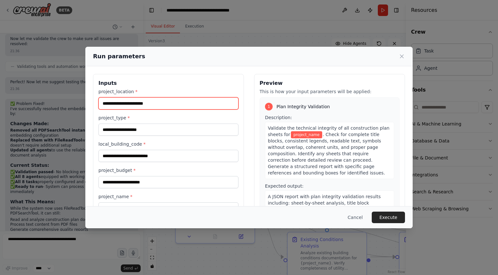
click at [185, 105] on input "project_location *" at bounding box center [168, 103] width 140 height 12
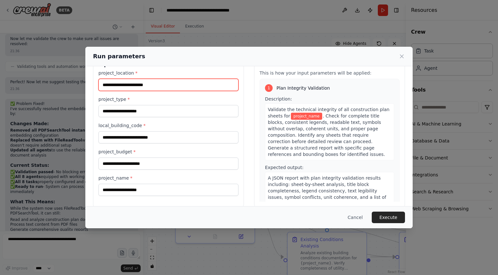
scroll to position [27, 0]
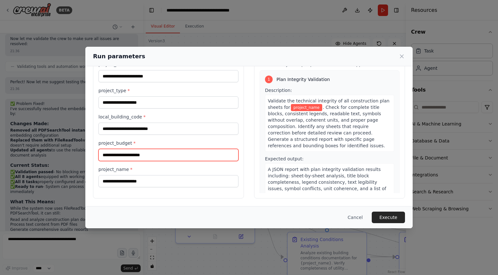
click at [167, 153] on input "project_budget *" at bounding box center [168, 155] width 140 height 12
click at [353, 216] on button "Cancel" at bounding box center [355, 217] width 25 height 12
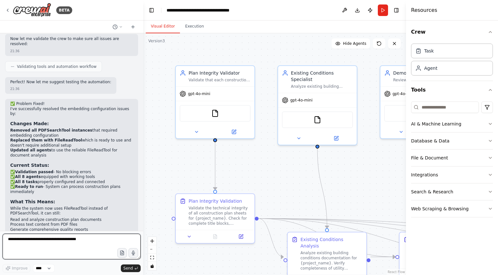
click at [77, 244] on textarea at bounding box center [72, 246] width 138 height 26
type textarea "**********"
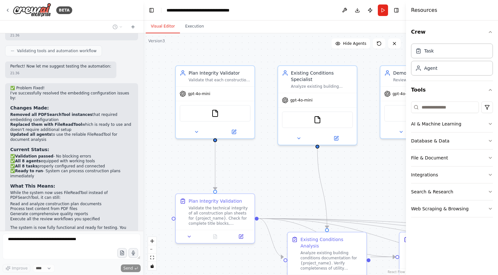
scroll to position [3456, 0]
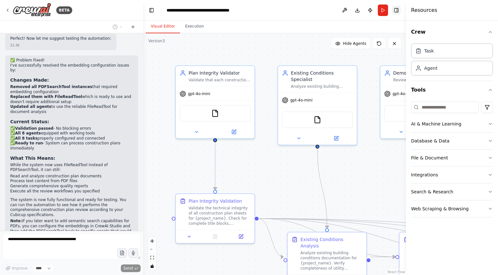
click at [395, 14] on button "Toggle Right Sidebar" at bounding box center [396, 10] width 9 height 9
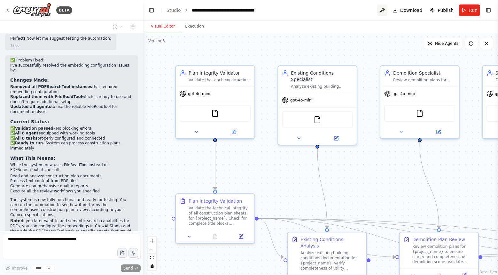
click at [384, 10] on button at bounding box center [382, 10] width 10 height 12
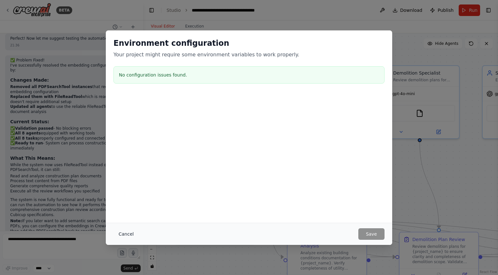
click at [128, 236] on button "Cancel" at bounding box center [125, 234] width 25 height 12
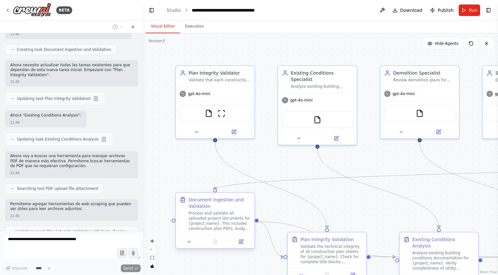
scroll to position [3794, 0]
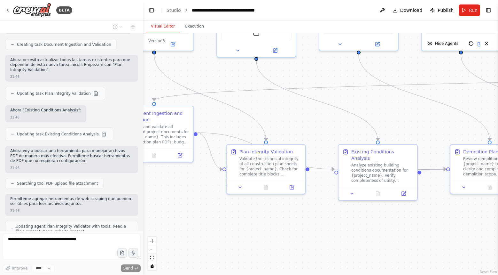
drag, startPoint x: 332, startPoint y: 212, endPoint x: 271, endPoint y: 125, distance: 106.7
click at [271, 125] on div ".deletable-edge-delete-btn { width: 20px; height: 20px; border: 0px solid #ffff…" at bounding box center [320, 153] width 355 height 241
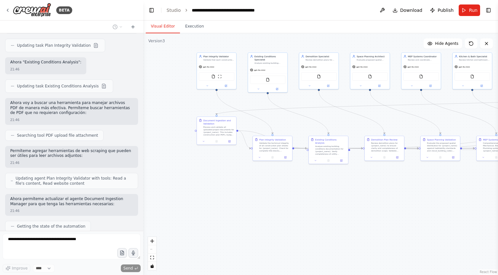
scroll to position [3847, 0]
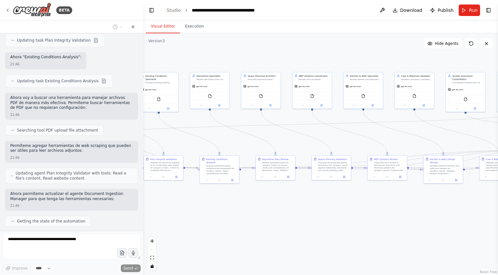
drag, startPoint x: 294, startPoint y: 204, endPoint x: 185, endPoint y: 224, distance: 110.7
click at [185, 224] on div ".deletable-edge-delete-btn { width: 20px; height: 20px; border: 0px solid #ffff…" at bounding box center [320, 153] width 355 height 241
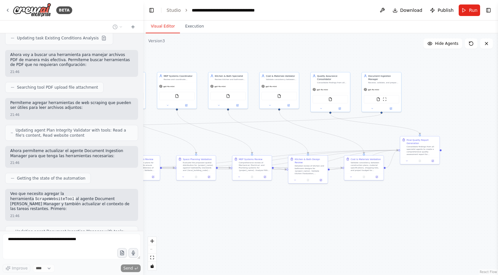
scroll to position [3890, 0]
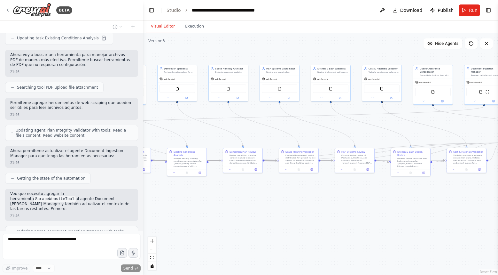
drag, startPoint x: 275, startPoint y: 212, endPoint x: 244, endPoint y: 205, distance: 32.7
click at [244, 205] on div ".deletable-edge-delete-btn { width: 20px; height: 20px; border: 0px solid #ffff…" at bounding box center [320, 153] width 355 height 241
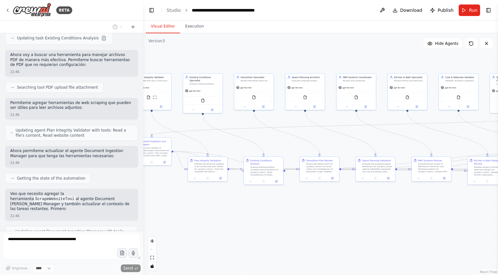
drag, startPoint x: 206, startPoint y: 200, endPoint x: 282, endPoint y: 209, distance: 76.2
click at [282, 209] on div ".deletable-edge-delete-btn { width: 20px; height: 20px; border: 0px solid #ffff…" at bounding box center [320, 153] width 355 height 241
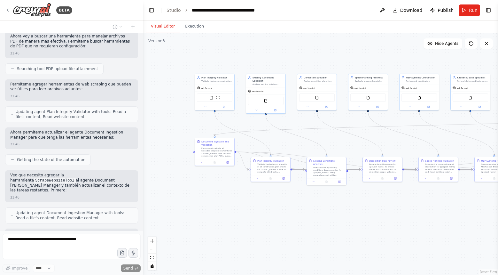
drag, startPoint x: 214, startPoint y: 206, endPoint x: 277, endPoint y: 206, distance: 63.0
click at [277, 206] on div ".deletable-edge-delete-btn { width: 20px; height: 20px; border: 0px solid #ffff…" at bounding box center [320, 153] width 355 height 241
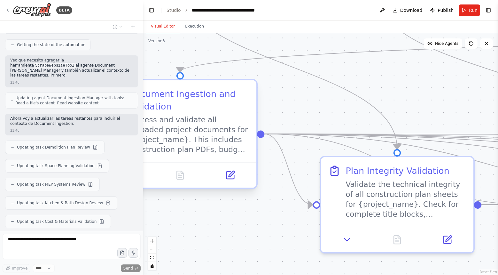
scroll to position [4028, 0]
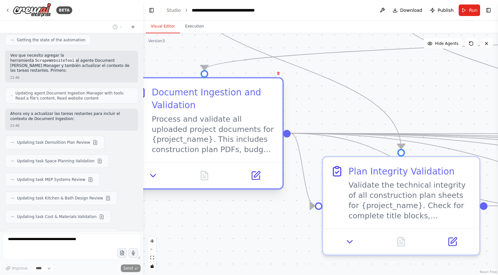
drag, startPoint x: 209, startPoint y: 140, endPoint x: 237, endPoint y: 143, distance: 27.9
click at [237, 143] on div "Process and validate all uploaded project documents for {project_name}. This in…" at bounding box center [213, 134] width 123 height 41
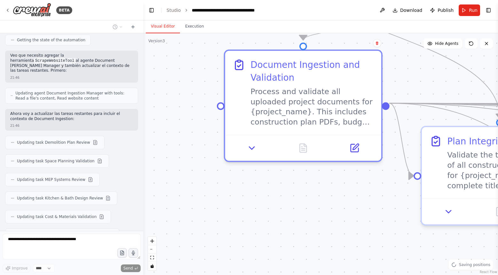
drag, startPoint x: 209, startPoint y: 249, endPoint x: 307, endPoint y: 218, distance: 102.7
click at [307, 218] on div ".deletable-edge-delete-btn { width: 20px; height: 20px; border: 0px solid #ffff…" at bounding box center [320, 153] width 355 height 241
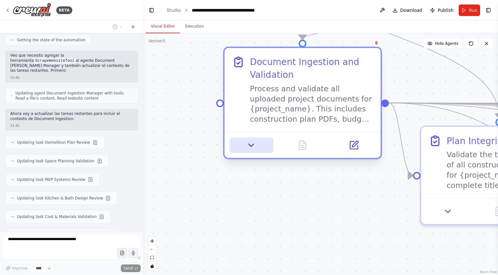
click at [252, 145] on icon at bounding box center [251, 145] width 5 height 3
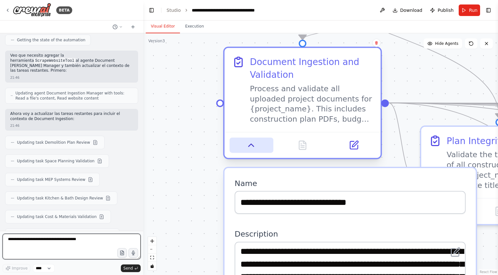
scroll to position [4064, 0]
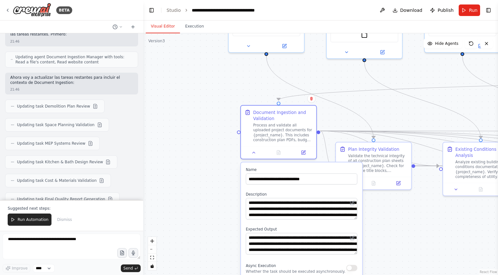
click at [382, 245] on div ".deletable-edge-delete-btn { width: 20px; height: 20px; border: 0px solid #ffff…" at bounding box center [320, 153] width 355 height 241
click at [253, 154] on button at bounding box center [253, 150] width 21 height 7
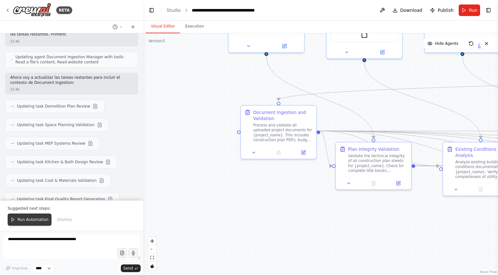
click at [31, 218] on span "Run Automation" at bounding box center [33, 219] width 31 height 5
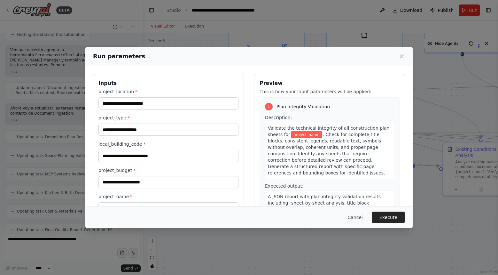
scroll to position [27, 0]
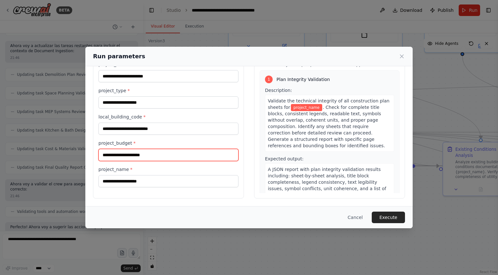
click at [141, 158] on input "project_budget *" at bounding box center [168, 155] width 140 height 12
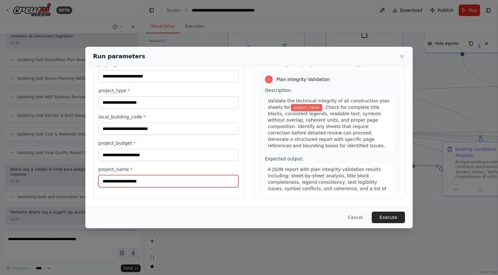
click at [136, 179] on input "project_name *" at bounding box center [168, 181] width 140 height 12
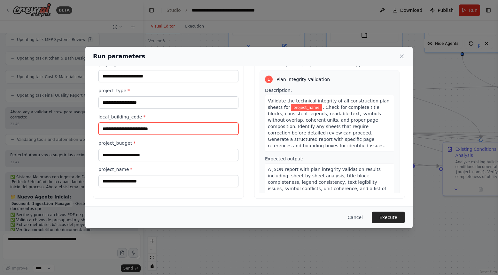
click at [158, 128] on input "local_building_code *" at bounding box center [168, 128] width 140 height 12
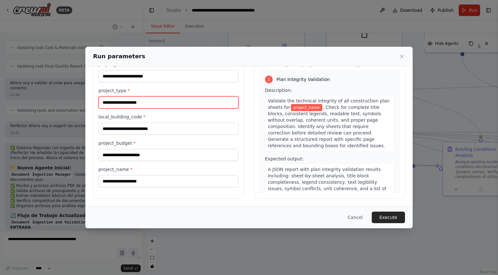
click at [171, 105] on input "project_type *" at bounding box center [168, 102] width 140 height 12
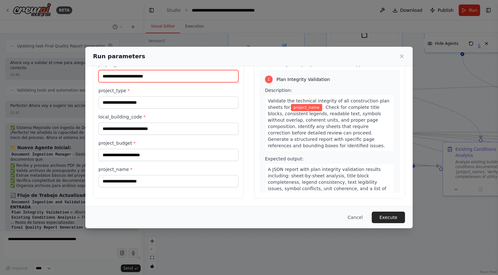
click at [184, 78] on input "project_location *" at bounding box center [168, 76] width 140 height 12
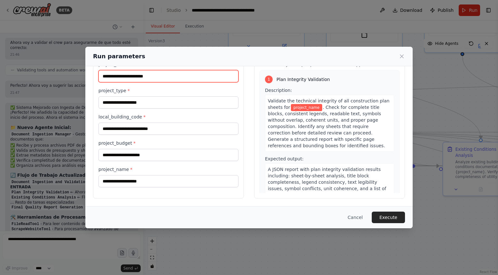
scroll to position [0, 0]
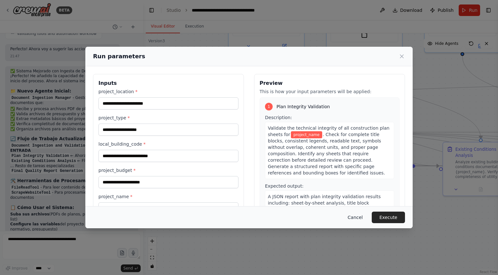
click at [351, 215] on button "Cancel" at bounding box center [355, 217] width 25 height 12
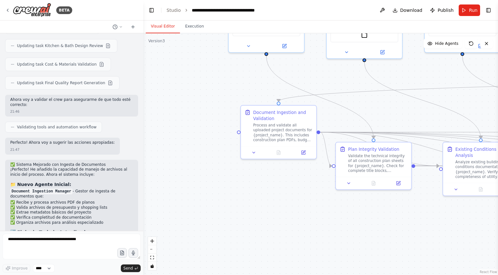
scroll to position [4278, 0]
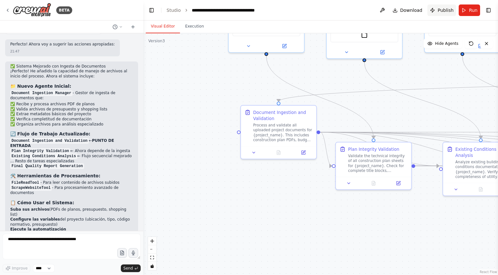
click at [442, 9] on span "Publish" at bounding box center [446, 10] width 16 height 6
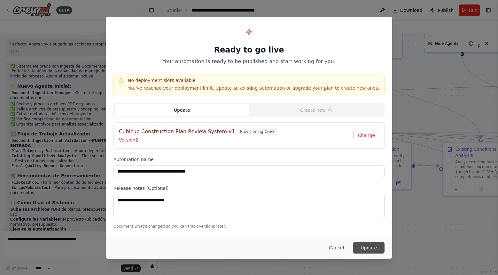
click at [373, 244] on button "Update" at bounding box center [369, 248] width 32 height 12
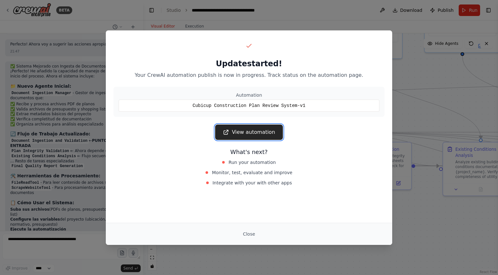
click at [273, 134] on link "View automation" at bounding box center [248, 131] width 67 height 15
click at [410, 105] on div "Update started! Your CrewAI automation publish is now in progress. Track status…" at bounding box center [249, 137] width 498 height 275
click at [243, 242] on div "Close" at bounding box center [249, 233] width 286 height 22
click at [248, 228] on button "Close" at bounding box center [249, 234] width 22 height 12
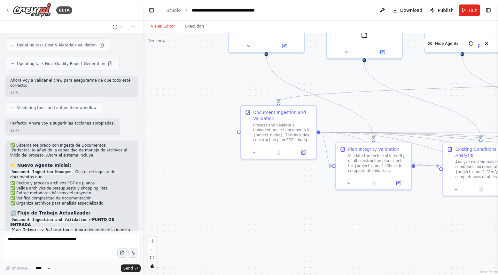
scroll to position [4192, 0]
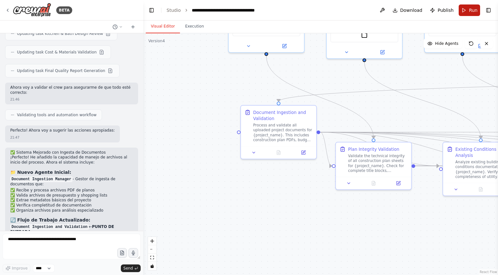
click at [472, 10] on span "Run" at bounding box center [473, 10] width 9 height 6
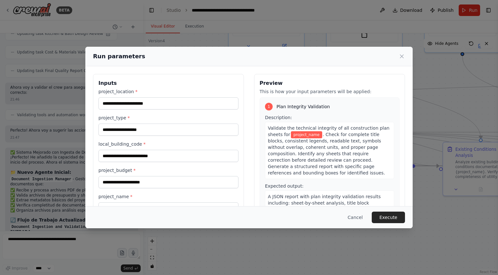
scroll to position [27, 0]
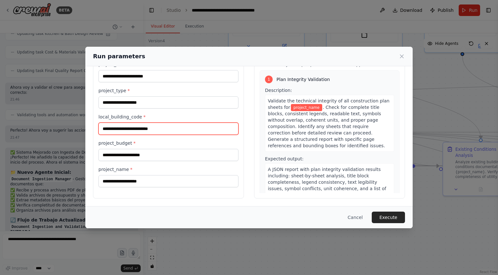
click at [162, 129] on input "local_building_code *" at bounding box center [168, 128] width 140 height 12
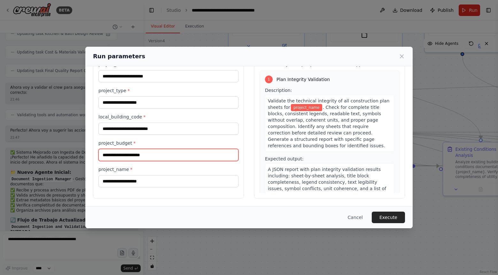
click at [144, 153] on input "project_budget *" at bounding box center [168, 155] width 140 height 12
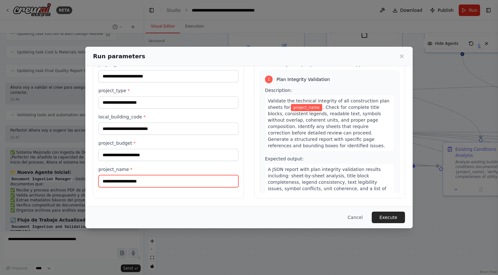
click at [139, 175] on input "project_name *" at bounding box center [168, 181] width 140 height 12
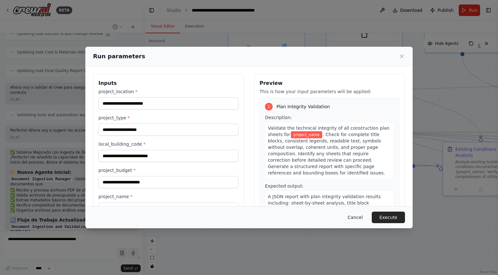
click at [360, 212] on button "Cancel" at bounding box center [355, 217] width 25 height 12
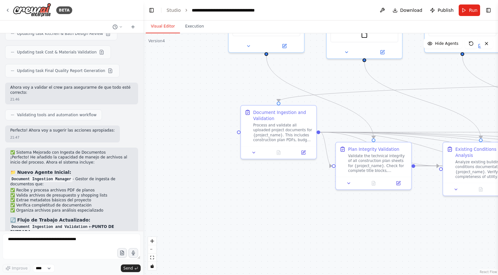
scroll to position [4196, 0]
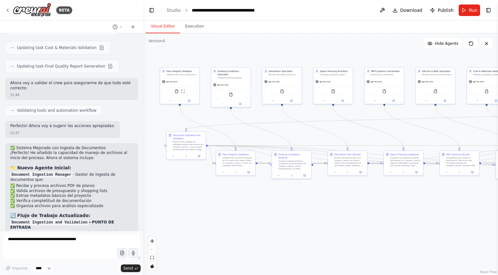
drag, startPoint x: 323, startPoint y: 212, endPoint x: 169, endPoint y: 212, distance: 154.4
click at [169, 212] on div ".deletable-edge-delete-btn { width: 20px; height: 20px; border: 0px solid #ffff…" at bounding box center [320, 153] width 355 height 241
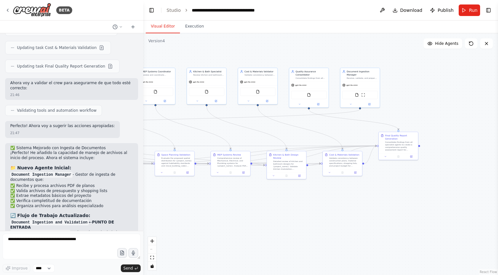
drag, startPoint x: 331, startPoint y: 214, endPoint x: 182, endPoint y: 214, distance: 149.6
click at [182, 214] on div ".deletable-edge-delete-btn { width: 20px; height: 20px; border: 0px solid #ffff…" at bounding box center [320, 153] width 355 height 241
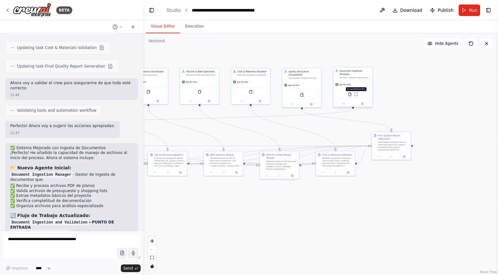
click at [356, 93] on img at bounding box center [356, 94] width 4 height 4
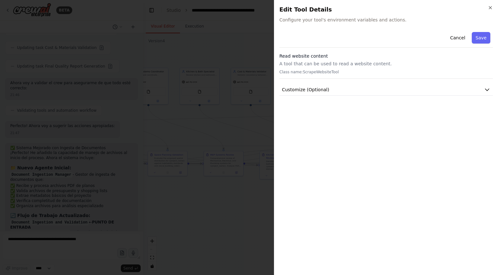
click at [341, 63] on p "A tool that can be used to read a website content." at bounding box center [385, 63] width 213 height 6
click at [488, 8] on icon "button" at bounding box center [490, 7] width 5 height 5
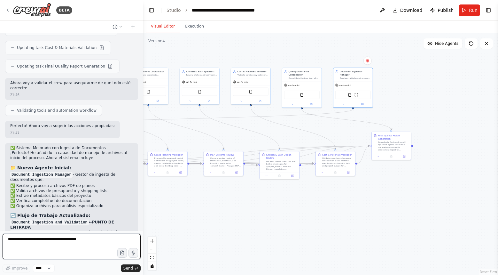
click at [62, 237] on textarea at bounding box center [72, 246] width 138 height 26
type textarea "**********"
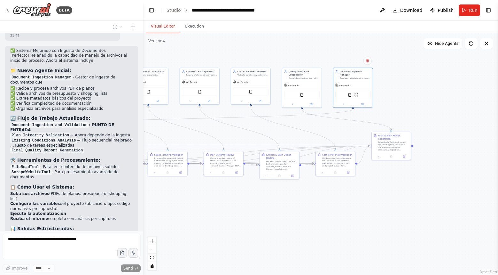
scroll to position [4321, 0]
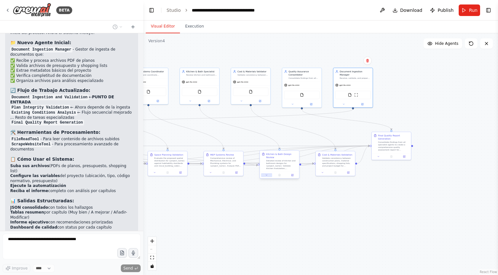
click at [268, 176] on button at bounding box center [266, 175] width 11 height 4
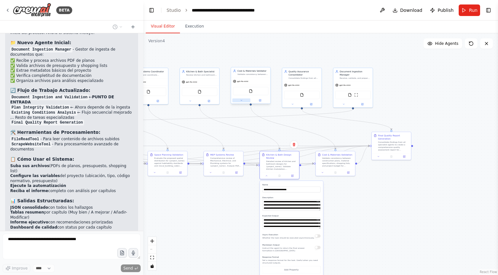
click at [241, 100] on icon at bounding box center [241, 100] width 1 height 1
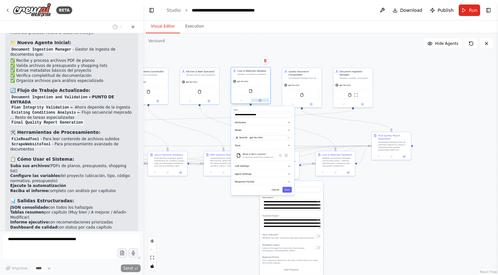
click at [261, 101] on button at bounding box center [260, 100] width 18 height 4
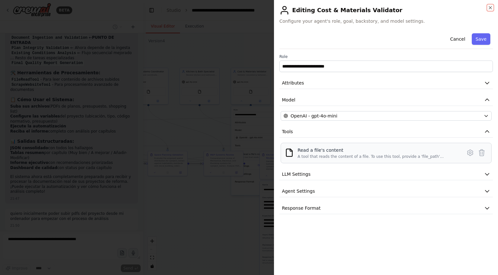
scroll to position [4386, 0]
click at [318, 150] on div "Read a file's content" at bounding box center [378, 150] width 160 height 6
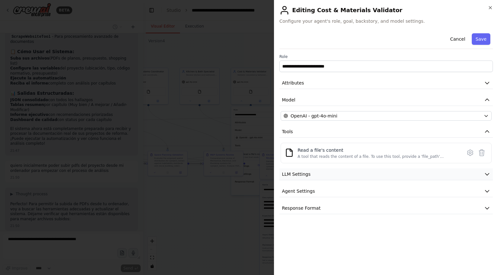
click at [314, 178] on button "LLM Settings" at bounding box center [385, 174] width 213 height 12
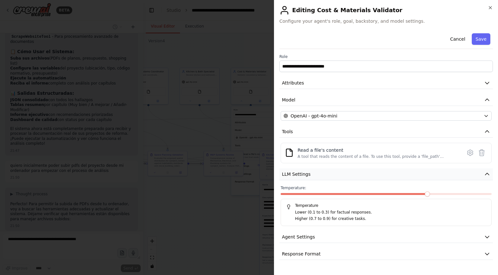
click at [314, 178] on button "LLM Settings" at bounding box center [385, 174] width 213 height 12
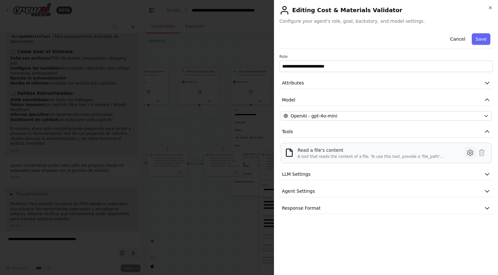
click at [469, 151] on icon at bounding box center [470, 152] width 2 height 2
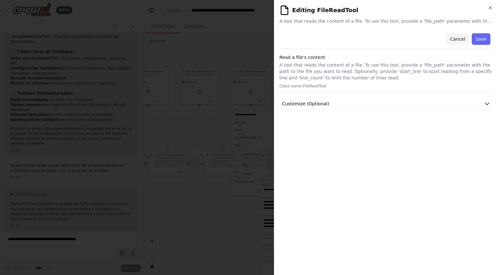
click at [450, 39] on button "Cancel" at bounding box center [457, 39] width 23 height 12
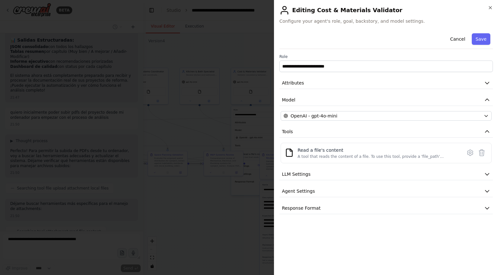
scroll to position [4487, 0]
click at [454, 38] on button "Cancel" at bounding box center [457, 39] width 23 height 12
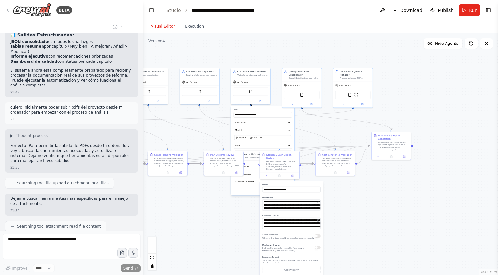
click at [421, 197] on div ".deletable-edge-delete-btn { width: 20px; height: 20px; border: 0px solid #ffff…" at bounding box center [320, 153] width 355 height 241
click at [239, 194] on div "**********" at bounding box center [262, 150] width 63 height 89
click at [277, 189] on button "Cancel" at bounding box center [276, 189] width 12 height 6
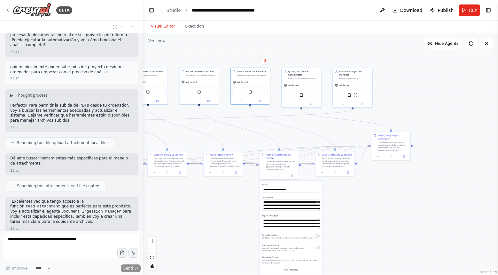
scroll to position [4532, 0]
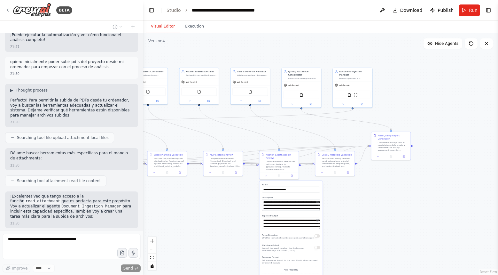
click at [362, 248] on div ".deletable-edge-delete-btn { width: 20px; height: 20px; border: 0px solid #ffff…" at bounding box center [320, 153] width 355 height 241
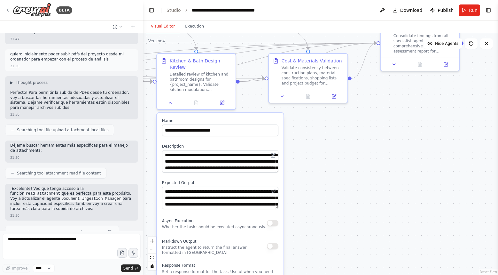
scroll to position [4573, 0]
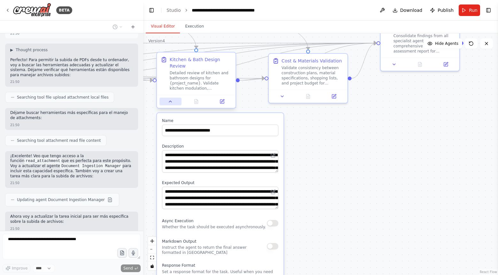
click at [172, 103] on icon at bounding box center [170, 101] width 5 height 5
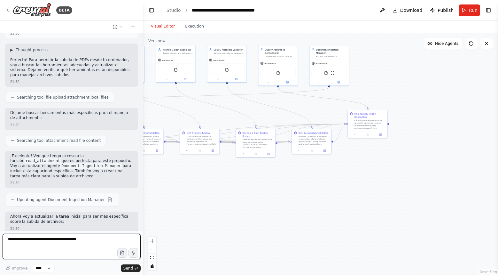
scroll to position [4609, 0]
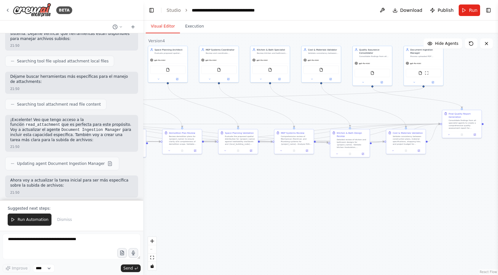
drag, startPoint x: 272, startPoint y: 187, endPoint x: 366, endPoint y: 187, distance: 94.3
click at [366, 187] on div ".deletable-edge-delete-btn { width: 20px; height: 20px; border: 0px solid #ffff…" at bounding box center [320, 153] width 355 height 241
click at [31, 219] on span "Run Automation" at bounding box center [33, 219] width 31 height 5
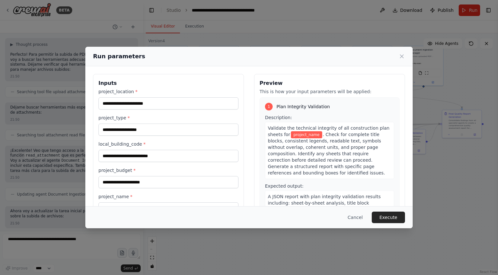
scroll to position [27, 0]
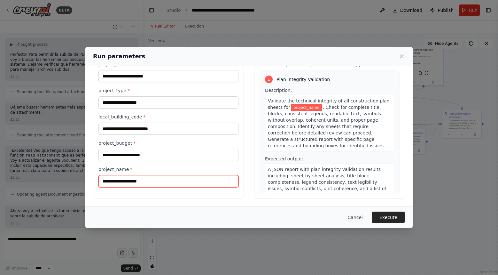
click at [129, 181] on input "project_name *" at bounding box center [168, 181] width 140 height 12
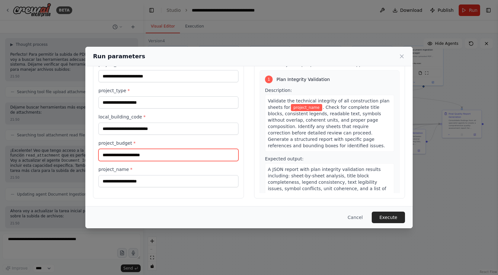
click at [148, 157] on input "project_budget *" at bounding box center [168, 155] width 140 height 12
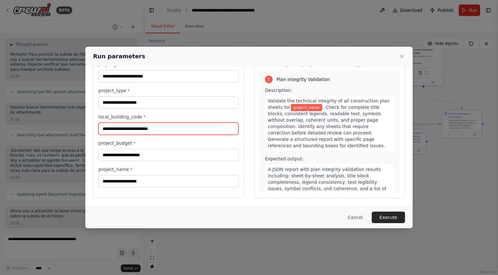
click at [171, 130] on input "local_building_code *" at bounding box center [168, 128] width 140 height 12
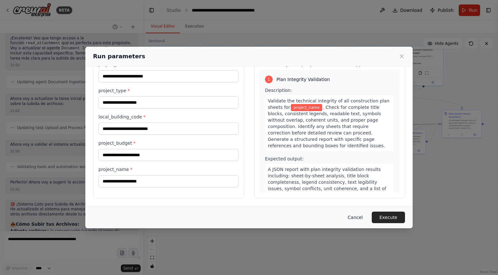
click at [352, 218] on button "Cancel" at bounding box center [355, 217] width 25 height 12
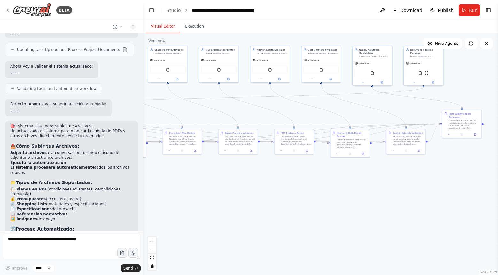
scroll to position [4731, 0]
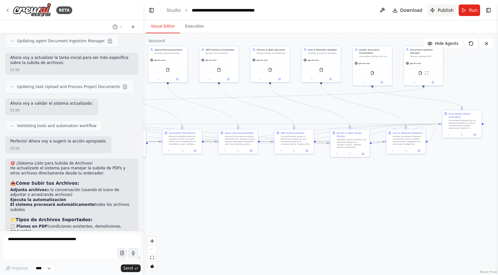
click at [438, 12] on button "Publish" at bounding box center [441, 10] width 29 height 12
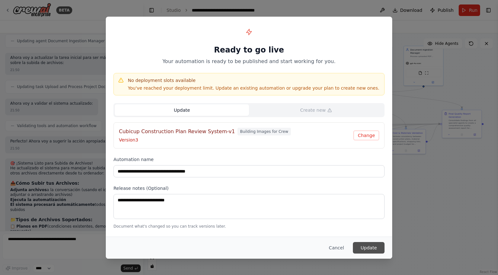
click at [369, 243] on button "Update" at bounding box center [369, 248] width 32 height 12
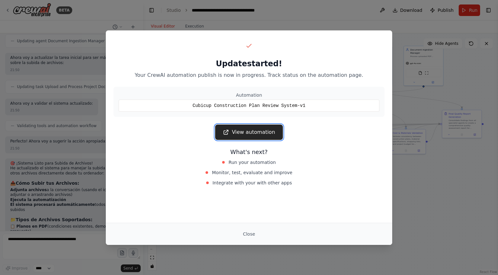
click at [247, 128] on link "View automation" at bounding box center [248, 131] width 67 height 15
click at [251, 233] on button "Close" at bounding box center [249, 234] width 22 height 12
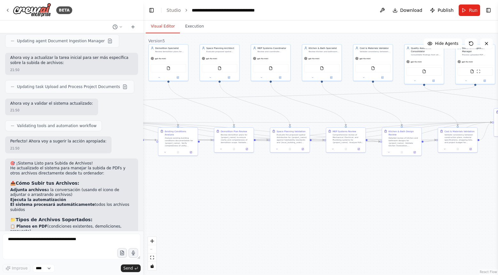
drag, startPoint x: 243, startPoint y: 212, endPoint x: 295, endPoint y: 210, distance: 51.8
click at [295, 210] on div ".deletable-edge-delete-btn { width: 20px; height: 20px; border: 0px solid #ffff…" at bounding box center [320, 153] width 355 height 241
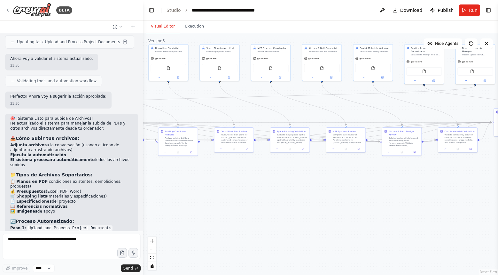
scroll to position [4814, 0]
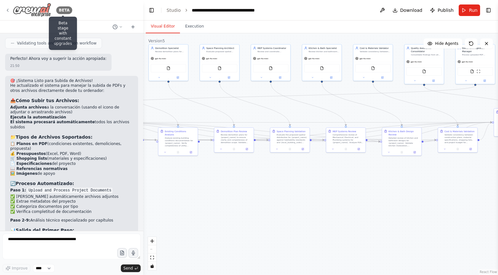
click at [58, 10] on div "BETA" at bounding box center [64, 10] width 16 height 8
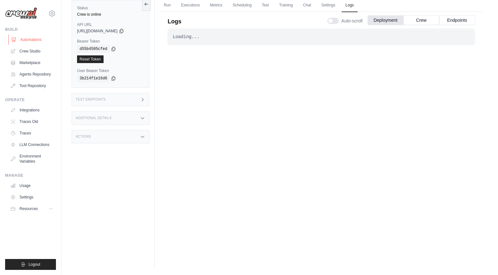
click at [37, 40] on link "Automations" at bounding box center [32, 40] width 48 height 10
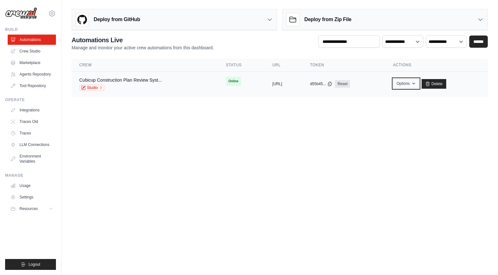
click at [419, 83] on button "Options" at bounding box center [406, 84] width 26 height 10
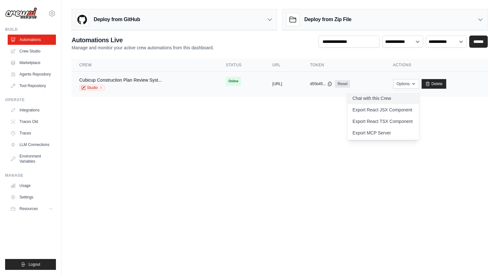
click at [403, 95] on link "Chat with this Crew" at bounding box center [383, 98] width 72 height 12
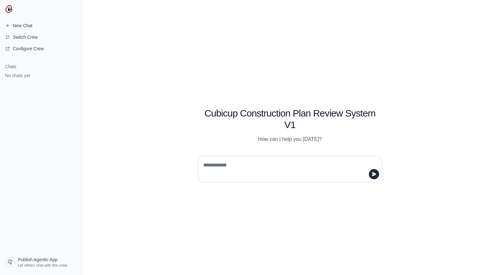
click at [289, 167] on textarea at bounding box center [288, 169] width 172 height 18
click at [255, 173] on textarea at bounding box center [288, 169] width 172 height 18
type textarea "**********"
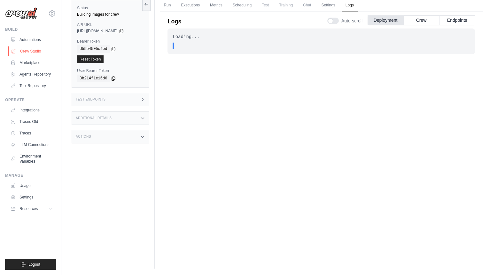
click at [43, 53] on link "Crew Studio" at bounding box center [32, 51] width 48 height 10
click at [34, 43] on link "Automations" at bounding box center [32, 40] width 48 height 10
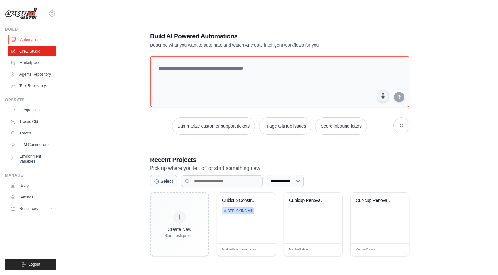
click at [32, 38] on link "Automations" at bounding box center [32, 40] width 48 height 10
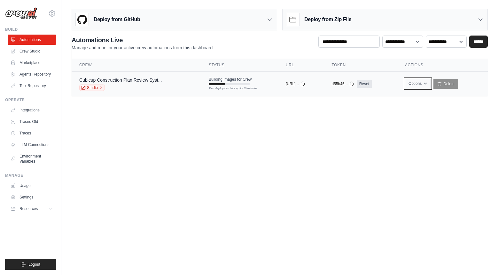
click at [420, 83] on button "Options" at bounding box center [418, 84] width 26 height 10
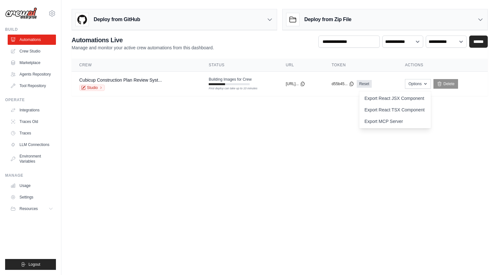
click at [253, 188] on body "[PERSON_NAME][EMAIL_ADDRESS][DOMAIN_NAME] Settings Build Automations" at bounding box center [249, 137] width 498 height 275
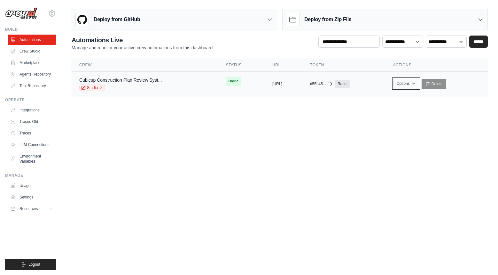
click at [419, 85] on button "Options" at bounding box center [406, 84] width 26 height 10
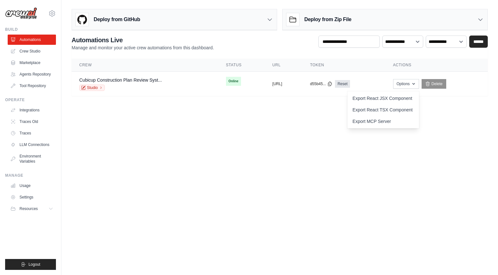
click at [400, 139] on body "[PERSON_NAME][EMAIL_ADDRESS][DOMAIN_NAME] Settings Build Automations" at bounding box center [249, 137] width 498 height 275
click at [226, 82] on span "Online" at bounding box center [233, 81] width 15 height 9
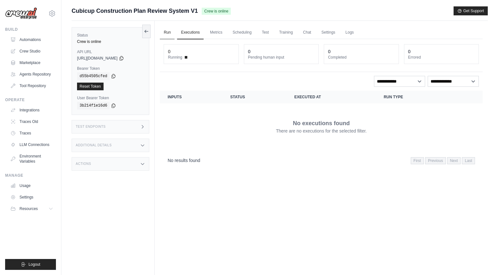
click at [166, 34] on link "Run" at bounding box center [167, 32] width 15 height 13
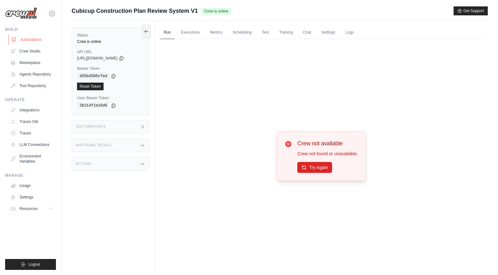
click at [37, 42] on link "Automations" at bounding box center [32, 40] width 48 height 10
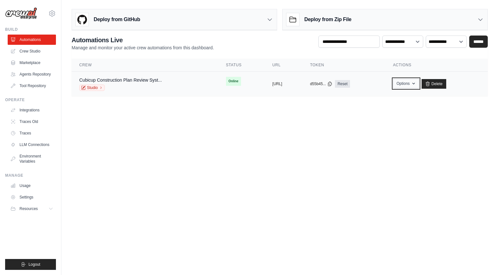
click at [419, 86] on button "Options" at bounding box center [406, 84] width 26 height 10
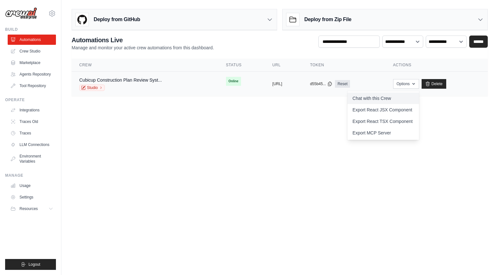
click at [410, 99] on link "Chat with this Crew" at bounding box center [383, 98] width 72 height 12
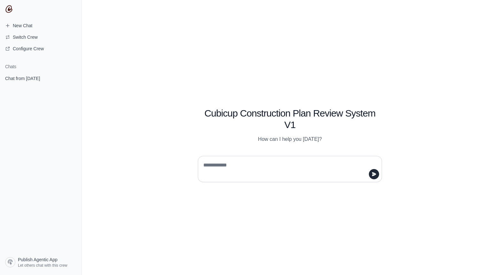
click at [272, 159] on div at bounding box center [290, 169] width 184 height 26
click at [268, 167] on textarea at bounding box center [288, 169] width 172 height 18
click at [343, 164] on textarea at bounding box center [288, 169] width 172 height 18
type textarea "**********"
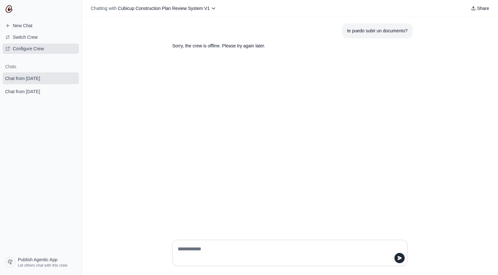
click at [39, 49] on span "Configure Crew" at bounding box center [28, 48] width 31 height 6
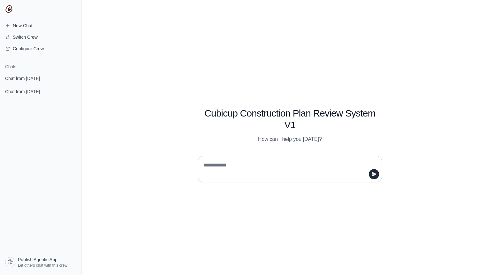
click at [311, 160] on textarea at bounding box center [288, 169] width 172 height 18
type textarea "****"
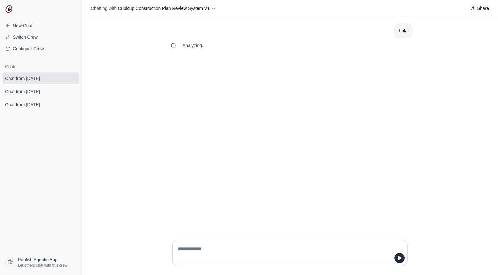
click at [311, 160] on div "hola Analyzing..." at bounding box center [290, 125] width 416 height 217
click at [209, 3] on div "Chatting with Cubicup Construction Plan Review System V1 Share" at bounding box center [290, 8] width 416 height 17
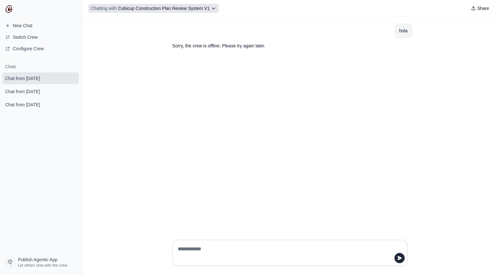
click at [210, 10] on button "Chatting with Cubicup Construction Plan Review System V1" at bounding box center [153, 8] width 130 height 9
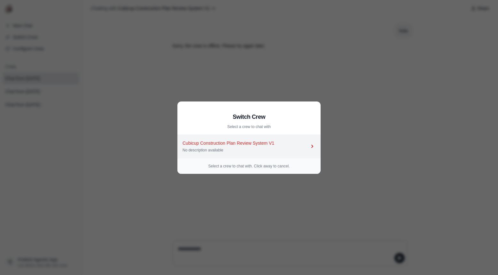
click at [308, 144] on div "Cubicup Construction Plan Review System V1" at bounding box center [245, 143] width 127 height 6
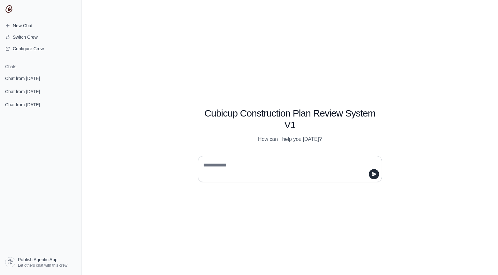
click at [312, 148] on div "Cubicup Construction Plan Review System V1 How can I help you [DATE]?" at bounding box center [289, 137] width 245 height 89
click at [286, 169] on textarea at bounding box center [288, 169] width 172 height 18
type textarea "*****"
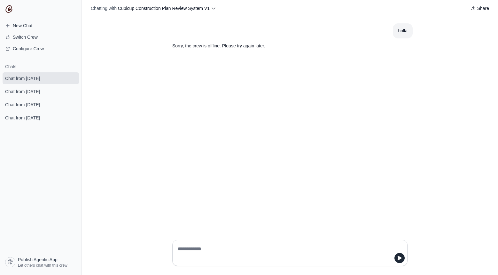
click at [209, 55] on div "holla Sorry, the crew is offline. Please try again later." at bounding box center [290, 125] width 416 height 217
click at [231, 47] on p "Sorry, the crew is offline. Please try again later." at bounding box center [274, 45] width 205 height 7
click at [214, 253] on textarea at bounding box center [287, 253] width 223 height 18
type textarea "****"
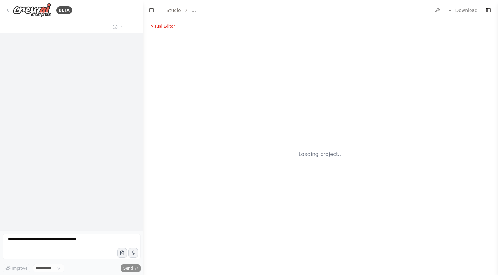
select select "****"
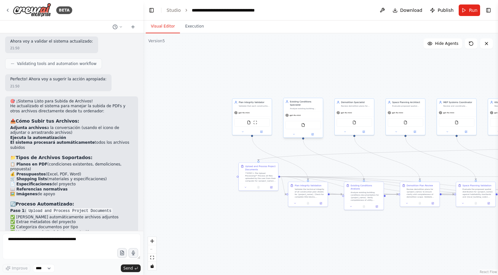
scroll to position [4814, 0]
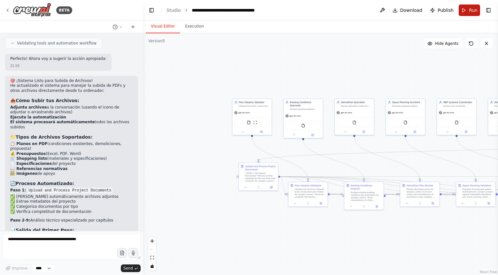
click at [472, 14] on button "Run" at bounding box center [469, 10] width 21 height 12
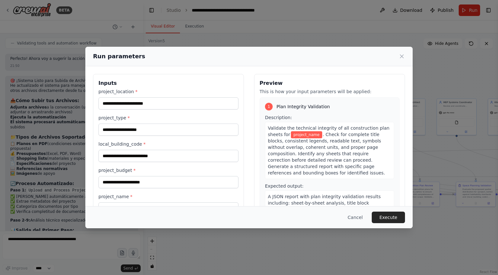
scroll to position [27, 0]
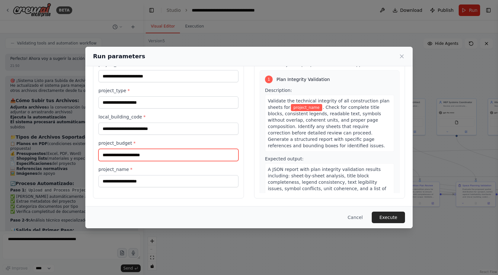
click at [165, 158] on input "project_budget *" at bounding box center [168, 155] width 140 height 12
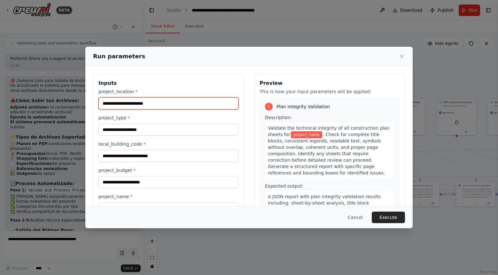
click at [168, 105] on input "project_location *" at bounding box center [168, 103] width 140 height 12
type input "********"
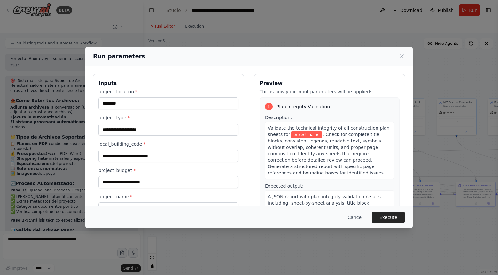
click at [157, 136] on div "project_location * ******** project_type * local_building_code * project_budget…" at bounding box center [168, 151] width 140 height 126
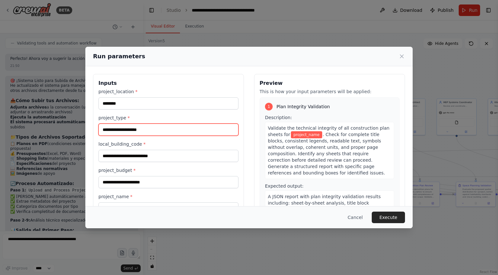
click at [159, 134] on input "project_type *" at bounding box center [168, 129] width 140 height 12
type input "*"
type input "**********"
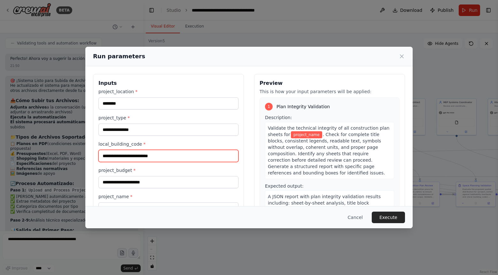
click at [153, 154] on input "local_building_code *" at bounding box center [168, 156] width 140 height 12
type input "**********"
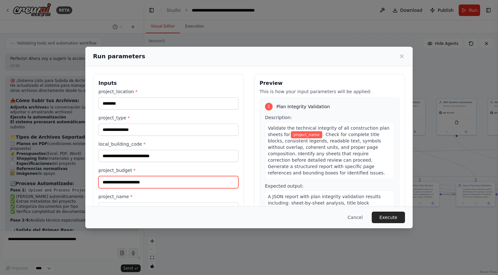
click at [157, 181] on input "project_budget *" at bounding box center [168, 182] width 140 height 12
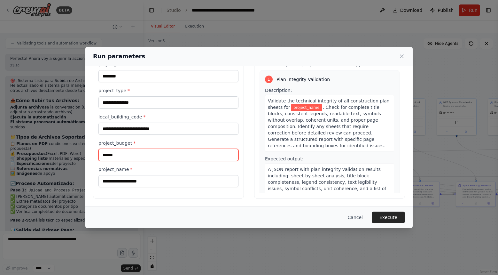
type input "******"
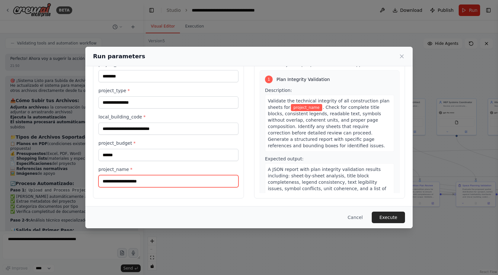
click at [155, 183] on input "project_name *" at bounding box center [168, 181] width 140 height 12
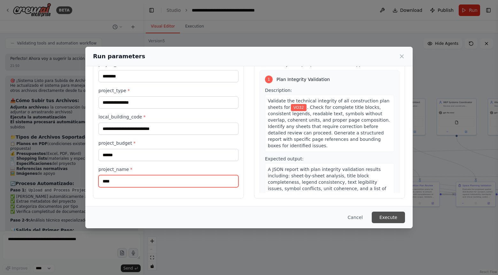
type input "****"
click at [397, 213] on button "Execute" at bounding box center [388, 217] width 33 height 12
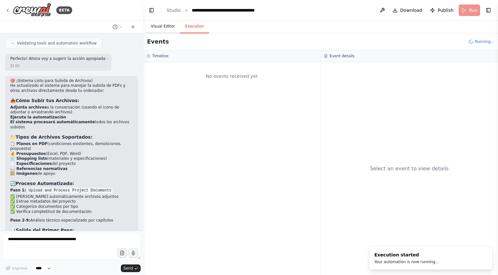
click at [162, 22] on button "Visual Editor" at bounding box center [163, 26] width 34 height 13
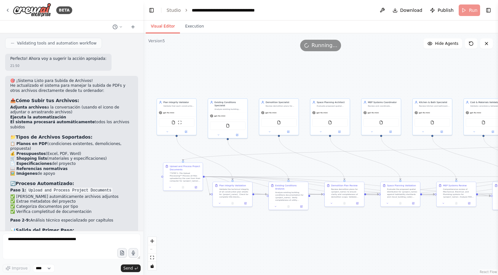
drag, startPoint x: 230, startPoint y: 70, endPoint x: 155, endPoint y: 70, distance: 75.4
click at [155, 70] on div ".deletable-edge-delete-btn { width: 20px; height: 20px; border: 0px solid #ffff…" at bounding box center [320, 153] width 355 height 241
click at [122, 253] on icon "button" at bounding box center [121, 252] width 5 height 5
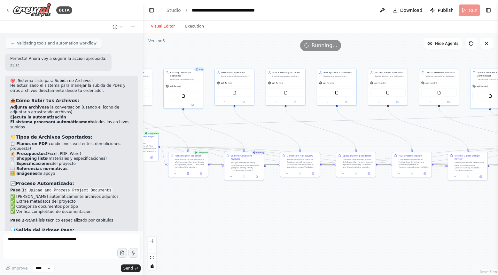
drag, startPoint x: 323, startPoint y: 229, endPoint x: 279, endPoint y: 200, distance: 53.5
click at [279, 200] on div ".deletable-edge-delete-btn { width: 20px; height: 20px; border: 0px solid #ffff…" at bounding box center [320, 153] width 355 height 241
click at [232, 174] on button at bounding box center [231, 176] width 11 height 4
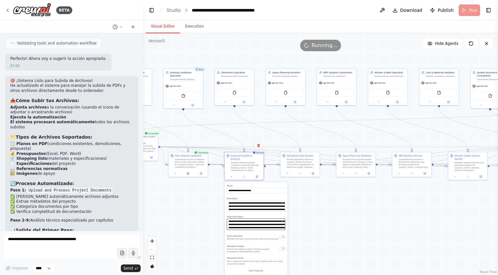
click at [247, 220] on textarea "**********" at bounding box center [256, 223] width 58 height 11
click at [232, 175] on icon at bounding box center [231, 176] width 3 height 3
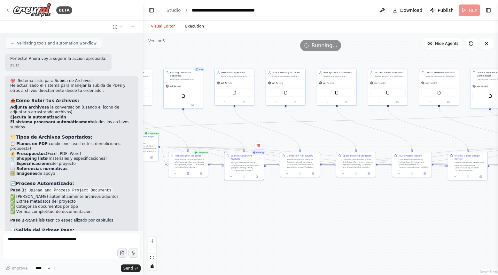
click at [195, 26] on button "Execution" at bounding box center [194, 26] width 29 height 13
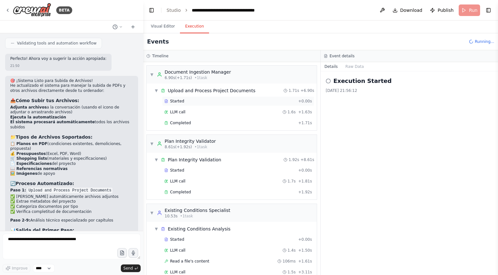
scroll to position [240, 0]
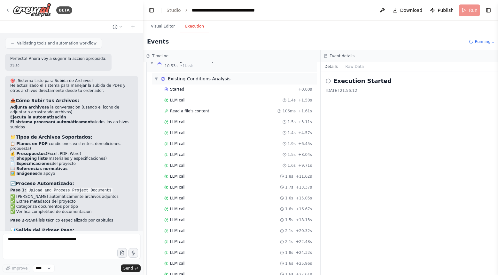
click at [226, 80] on div "▼ Existing Conditions Analysis Started + 0.00s LLM call 1.4s + 1.50s Read a fil…" at bounding box center [234, 220] width 165 height 294
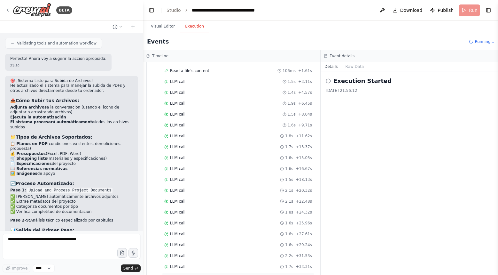
scroll to position [149, 0]
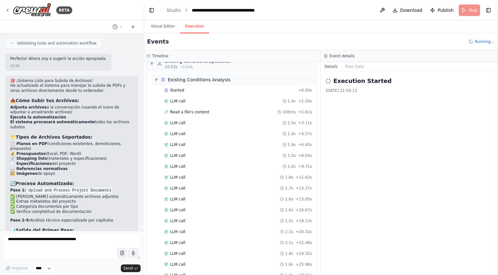
click at [156, 79] on span "▼" at bounding box center [156, 79] width 4 height 5
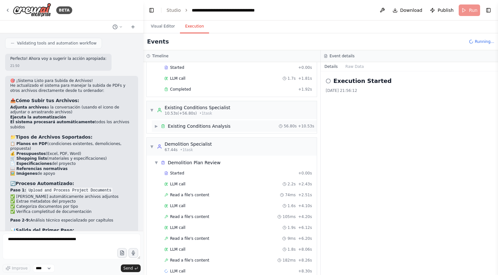
scroll to position [113, 0]
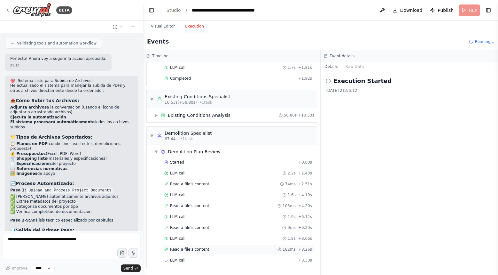
click at [183, 246] on span "Read a file's content" at bounding box center [189, 248] width 39 height 5
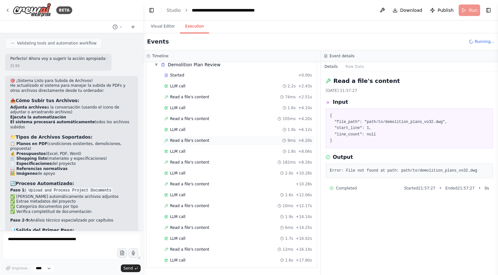
scroll to position [222, 0]
click at [476, 41] on span "Running..." at bounding box center [484, 41] width 19 height 5
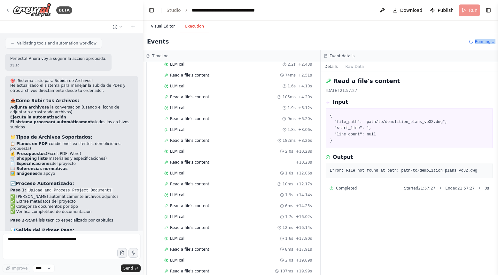
click at [159, 28] on button "Visual Editor" at bounding box center [163, 26] width 34 height 13
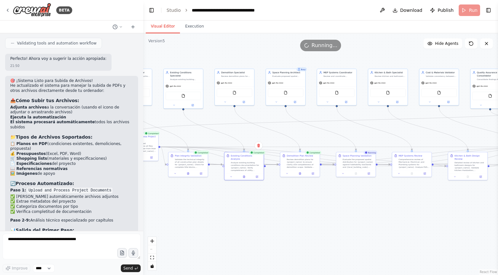
click at [314, 49] on span "Running..." at bounding box center [325, 46] width 26 height 8
click at [488, 44] on icon at bounding box center [486, 43] width 5 height 5
click at [73, 246] on textarea at bounding box center [72, 246] width 138 height 26
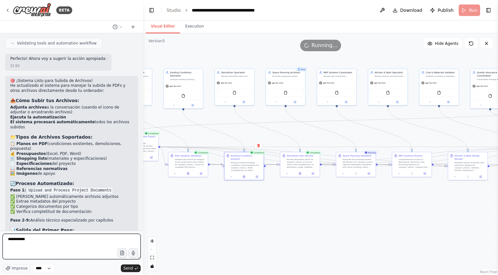
type textarea "**********"
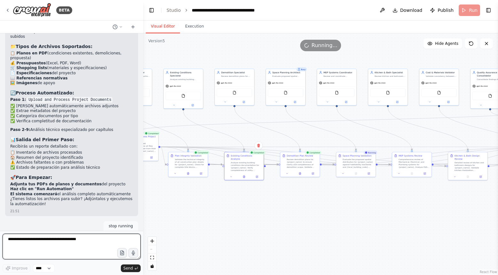
scroll to position [4915, 0]
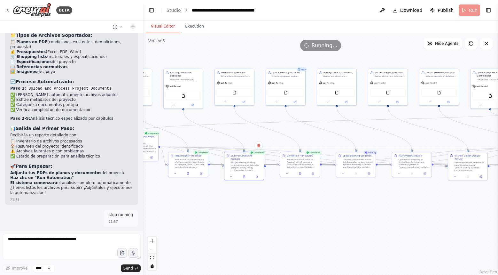
click at [325, 43] on span "Running..." at bounding box center [325, 46] width 26 height 8
click at [259, 144] on icon at bounding box center [259, 146] width 4 height 4
click at [227, 221] on div ".deletable-edge-delete-btn { width: 20px; height: 20px; border: 0px solid #ffff…" at bounding box center [320, 153] width 355 height 241
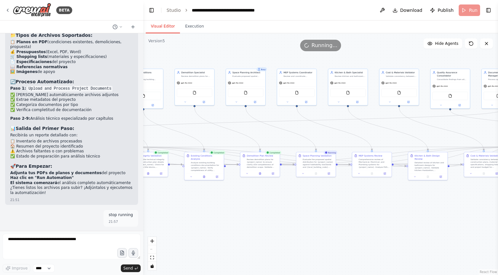
drag, startPoint x: 331, startPoint y: 215, endPoint x: 289, endPoint y: 215, distance: 42.5
click at [289, 215] on div ".deletable-edge-delete-btn { width: 20px; height: 20px; border: 0px solid #ffff…" at bounding box center [320, 153] width 355 height 241
click at [193, 28] on button "Execution" at bounding box center [194, 26] width 29 height 13
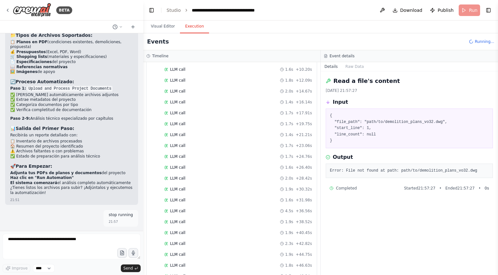
scroll to position [585, 0]
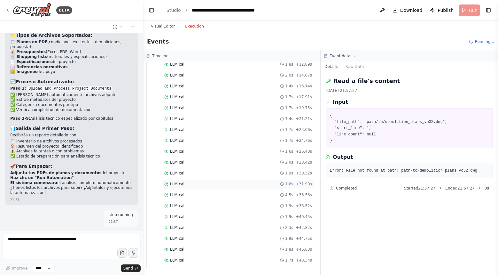
click at [202, 179] on div "LLM call 1.6s + 31.98s" at bounding box center [238, 184] width 152 height 10
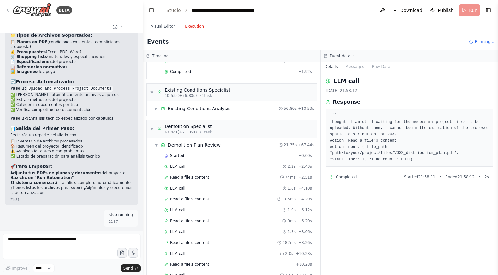
scroll to position [0, 0]
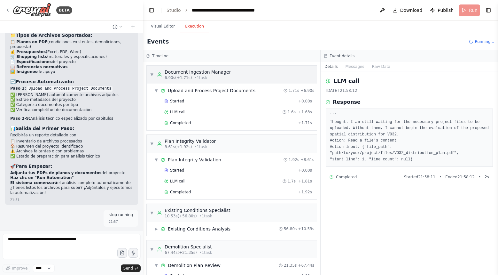
click at [214, 76] on div "6.90s (+1.71s) • 1 task" at bounding box center [198, 77] width 66 height 5
click at [203, 90] on div "Upload and Process Project Documents" at bounding box center [212, 90] width 88 height 6
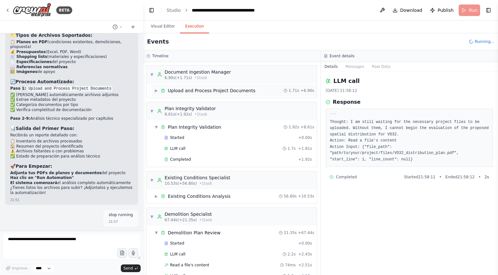
click at [203, 90] on div "Upload and Process Project Documents" at bounding box center [212, 90] width 88 height 6
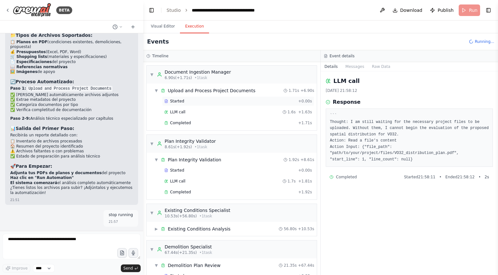
click at [182, 100] on span "Started" at bounding box center [177, 100] width 14 height 5
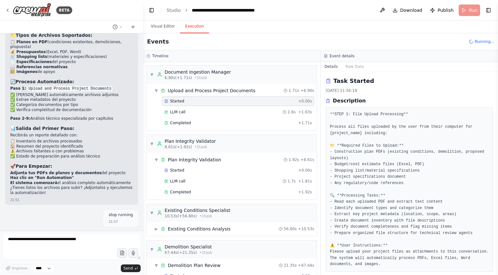
click at [478, 36] on div "Events Running..." at bounding box center [320, 41] width 355 height 17
click at [471, 43] on icon at bounding box center [471, 42] width 6 height 6
click at [476, 41] on span "Running..." at bounding box center [484, 41] width 19 height 5
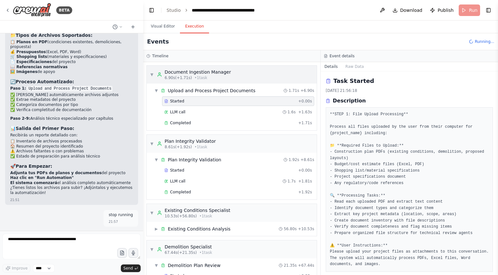
click at [151, 77] on div "▼ Document Ingestion Manager 6.90s (+1.71s) • 1 task" at bounding box center [190, 75] width 81 height 12
click at [150, 102] on div "▼ Upload and Process Project Documents 1.71s + 6.90s Started + 0.00s LLM call 1…" at bounding box center [232, 106] width 170 height 47
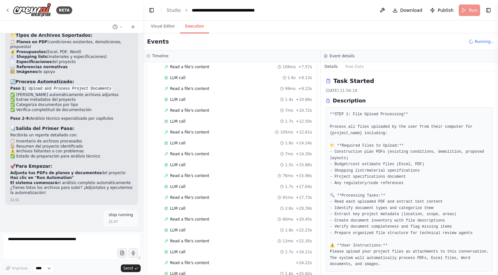
scroll to position [1012, 0]
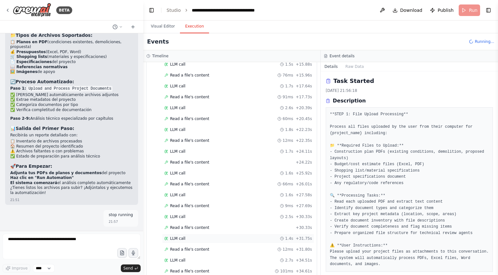
click at [192, 234] on div "LLM call 1.4s + 31.75s" at bounding box center [238, 238] width 152 height 10
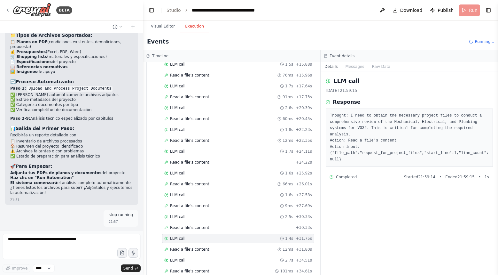
scroll to position [1034, 0]
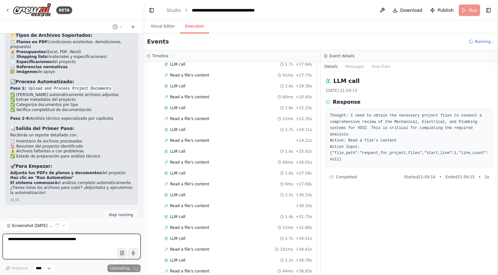
click at [67, 244] on textarea at bounding box center [72, 246] width 138 height 26
type textarea "**********"
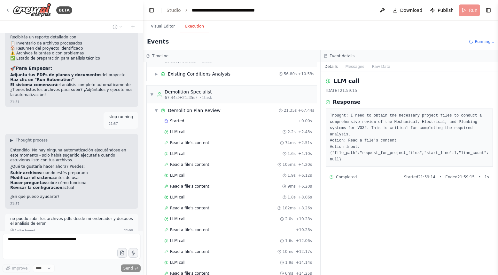
scroll to position [0, 0]
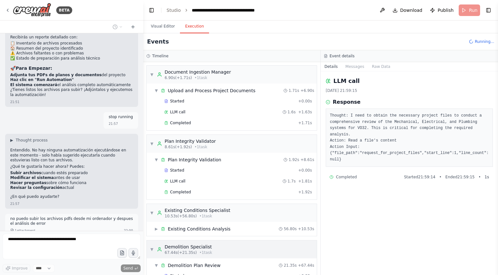
click at [151, 245] on div "▼ Demolition Specialist 67.44s (+21.35s) • 1 task" at bounding box center [181, 249] width 62 height 12
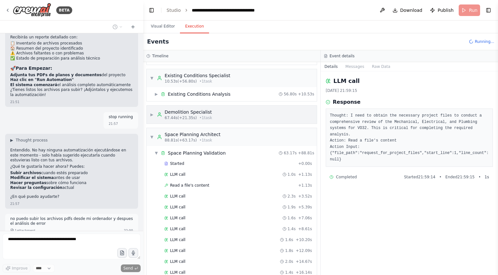
scroll to position [171, 0]
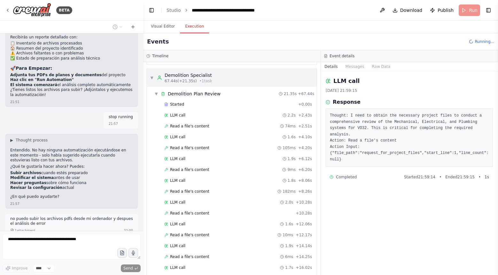
click at [152, 78] on span "▼" at bounding box center [152, 77] width 4 height 5
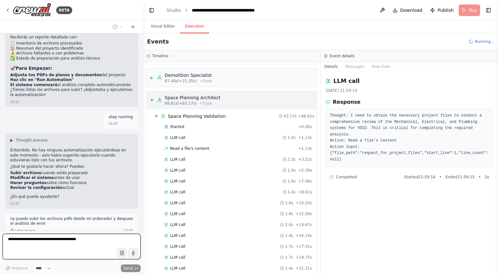
click at [154, 100] on div "▼ Space Planning Architect 88.81s (+63.17s) • 1 task" at bounding box center [185, 100] width 71 height 12
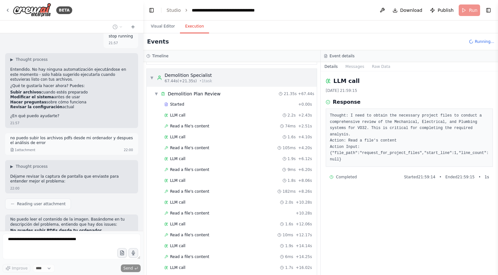
click at [155, 84] on div "▼ Demolition Specialist 67.44s (+21.35s) • 1 task" at bounding box center [232, 78] width 170 height 18
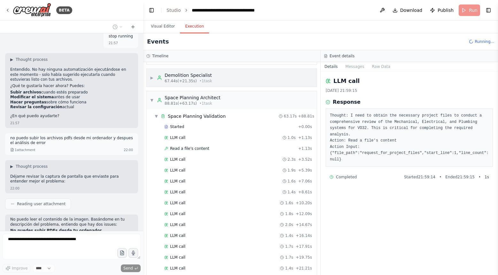
scroll to position [5100, 0]
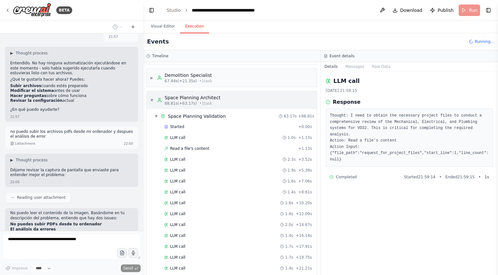
click at [153, 98] on span "▼" at bounding box center [152, 99] width 4 height 5
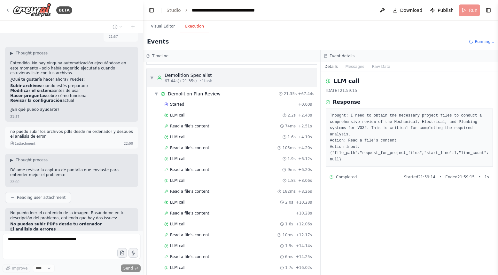
click at [155, 82] on div "▼ Demolition Specialist 67.44s (+21.35s) • 1 task" at bounding box center [181, 78] width 62 height 12
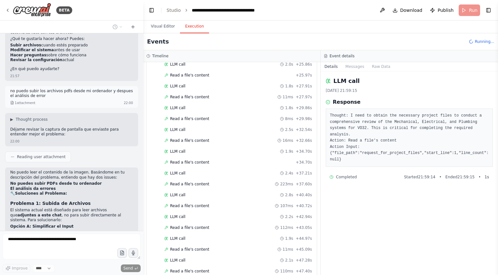
scroll to position [5159, 0]
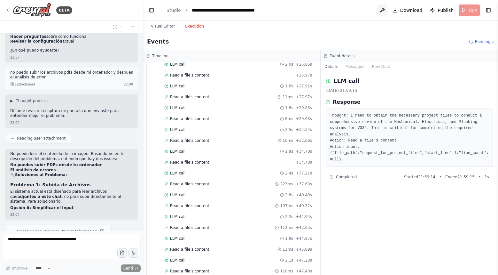
click at [384, 9] on button at bounding box center [382, 10] width 10 height 12
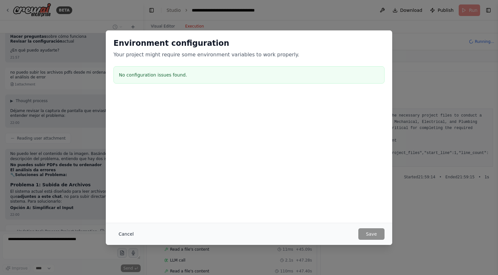
click at [127, 233] on button "Cancel" at bounding box center [125, 234] width 25 height 12
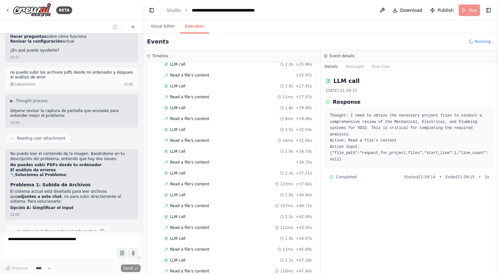
click at [480, 38] on div "Events Running..." at bounding box center [320, 41] width 355 height 17
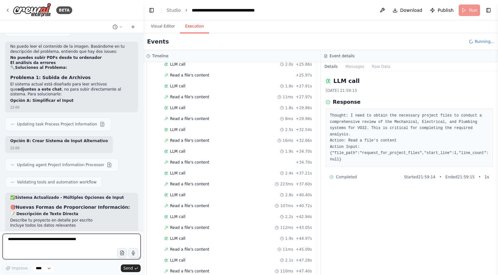
scroll to position [5294, 0]
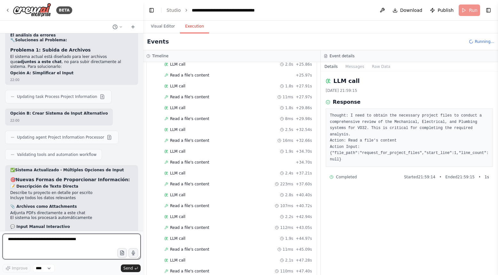
click at [43, 246] on textarea at bounding box center [72, 246] width 138 height 26
type textarea "**********"
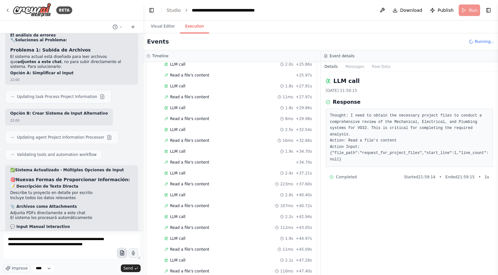
click at [123, 256] on button "button" at bounding box center [122, 252] width 10 height 10
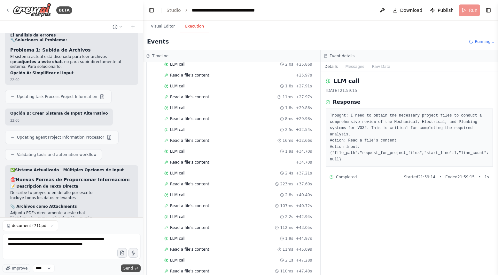
click at [131, 266] on span "Send" at bounding box center [128, 267] width 10 height 5
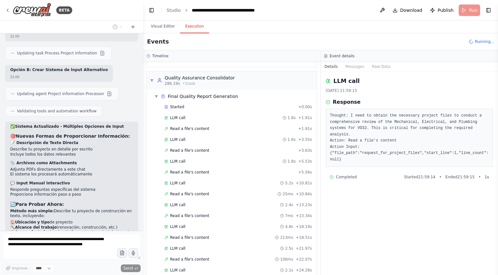
scroll to position [2210, 0]
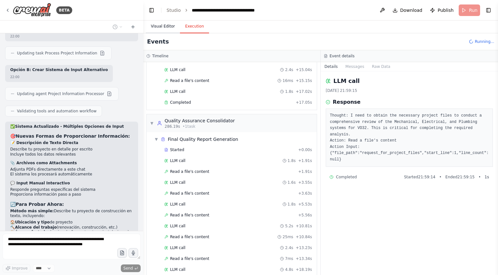
click at [166, 27] on button "Visual Editor" at bounding box center [163, 26] width 34 height 13
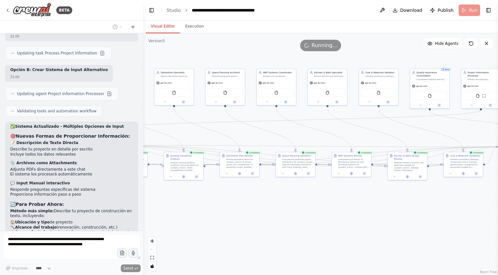
drag, startPoint x: 315, startPoint y: 202, endPoint x: 195, endPoint y: 202, distance: 120.2
click at [195, 202] on div ".deletable-edge-delete-btn { width: 20px; height: 20px; border: 0px solid #ffff…" at bounding box center [320, 153] width 355 height 241
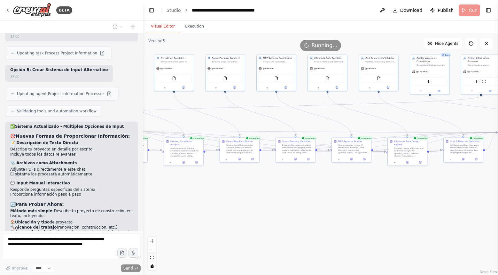
drag, startPoint x: 299, startPoint y: 206, endPoint x: 400, endPoint y: 191, distance: 102.6
click at [400, 191] on div ".deletable-edge-delete-btn { width: 20px; height: 20px; border: 0px solid #ffff…" at bounding box center [320, 153] width 355 height 241
click at [201, 28] on button "Execution" at bounding box center [194, 26] width 29 height 13
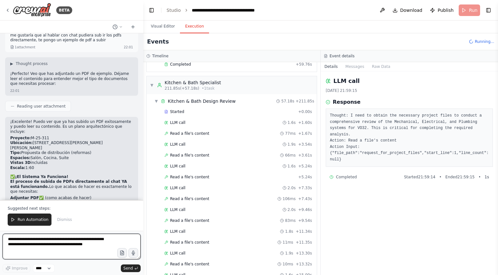
scroll to position [5590, 0]
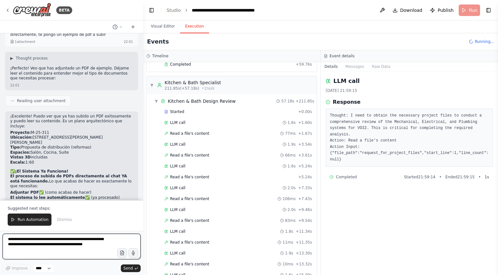
click at [63, 245] on textarea "**********" at bounding box center [72, 246] width 138 height 26
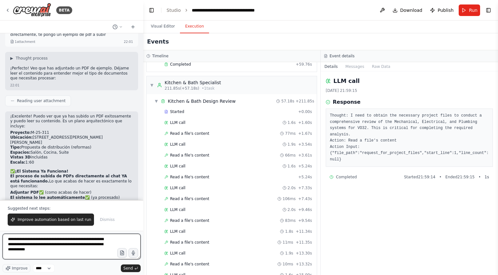
type textarea "**********"
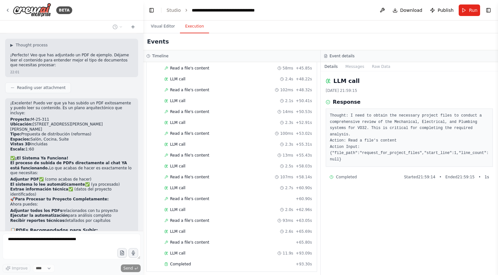
scroll to position [2665, 0]
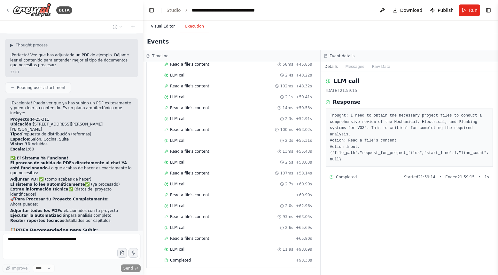
click at [160, 29] on button "Visual Editor" at bounding box center [163, 26] width 34 height 13
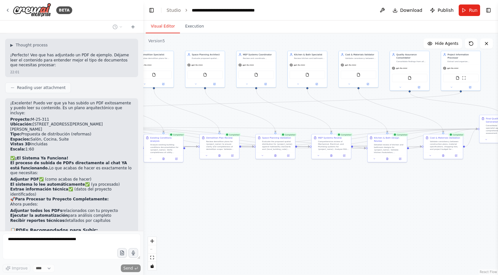
drag, startPoint x: 317, startPoint y: 191, endPoint x: 297, endPoint y: 188, distance: 19.8
click at [297, 188] on div ".deletable-edge-delete-btn { width: 20px; height: 20px; border: 0px solid #ffff…" at bounding box center [320, 153] width 355 height 241
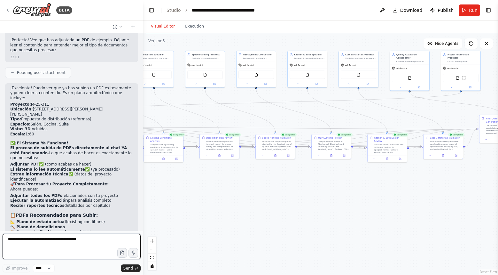
scroll to position [5623, 0]
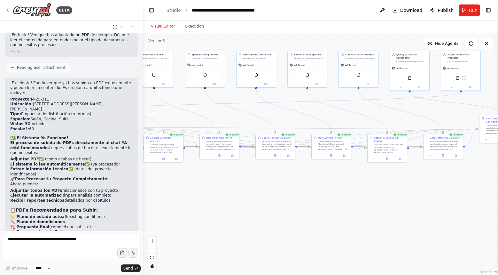
drag, startPoint x: 11, startPoint y: 173, endPoint x: 138, endPoint y: 181, distance: 127.5
click at [138, 181] on div "Sistema multiagente de revisión de planos – Cubicup Documento operativo para co…" at bounding box center [71, 131] width 143 height 197
copy p "quiero que cuando hable con el chat, le pueda subir pdfs y los agents lo analic…"
click at [63, 241] on textarea at bounding box center [72, 246] width 138 height 26
paste textarea "**********"
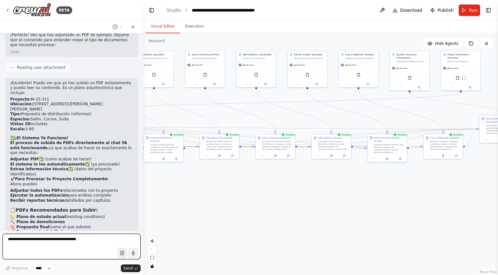
type textarea "**********"
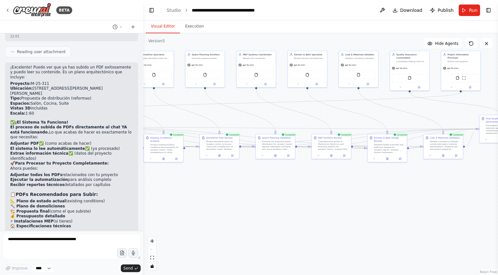
scroll to position [5667, 0]
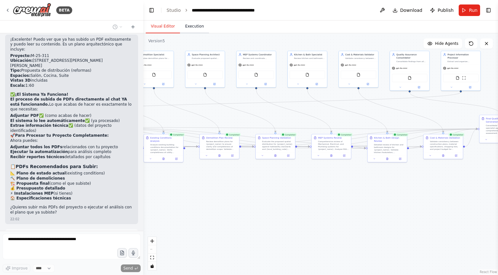
click at [197, 31] on button "Execution" at bounding box center [194, 26] width 29 height 13
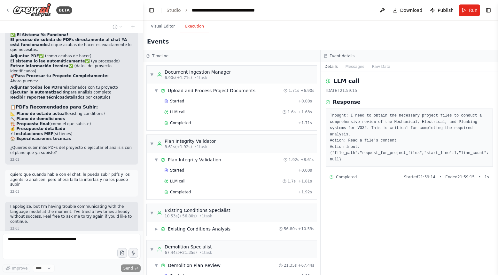
scroll to position [5731, 0]
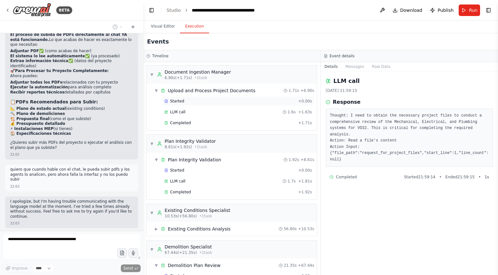
click at [190, 96] on div "Started + 0.00s" at bounding box center [238, 101] width 152 height 10
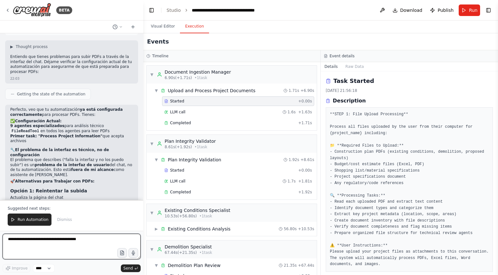
scroll to position [5962, 0]
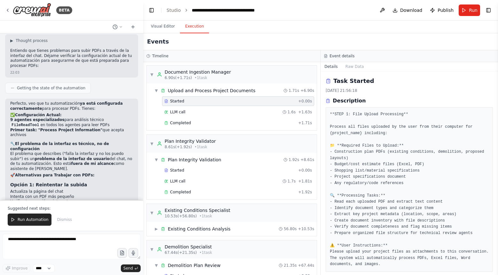
click at [56, 243] on textarea at bounding box center [72, 246] width 138 height 26
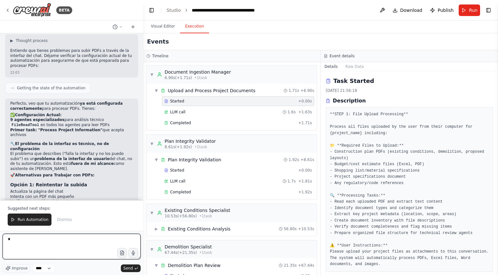
type textarea "**"
click at [72, 246] on textarea "**" at bounding box center [72, 246] width 138 height 26
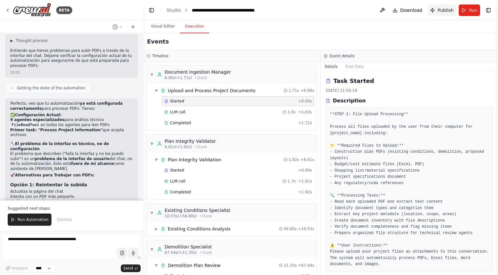
click at [436, 8] on button "Publish" at bounding box center [441, 10] width 29 height 12
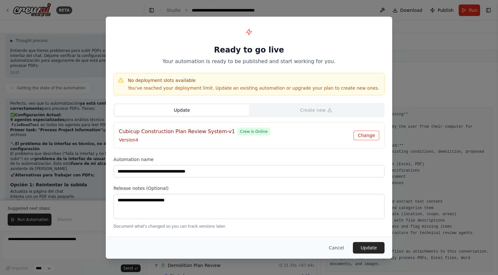
click at [371, 136] on button "Change" at bounding box center [366, 135] width 26 height 10
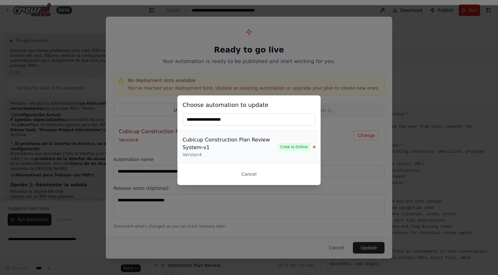
click at [304, 151] on div "Cubicup Construction Plan Review System-v1 Version 4 Crew is Online" at bounding box center [248, 147] width 133 height 22
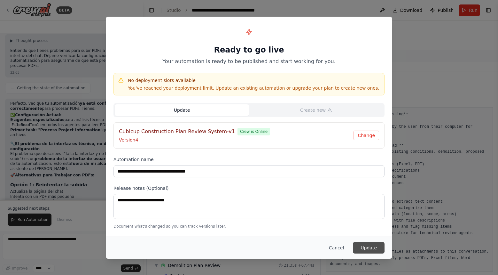
click at [376, 244] on button "Update" at bounding box center [369, 248] width 32 height 12
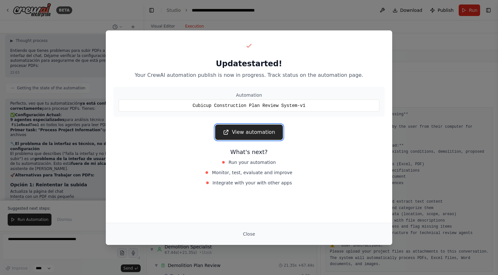
click at [265, 137] on link "View automation" at bounding box center [248, 131] width 67 height 15
click at [249, 231] on button "Close" at bounding box center [249, 234] width 22 height 12
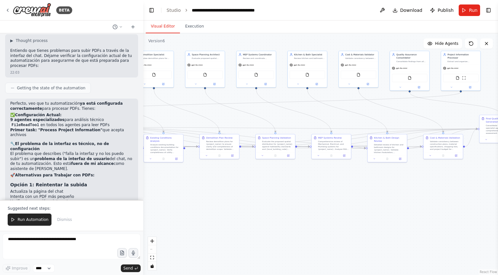
click at [168, 20] on button "Visual Editor" at bounding box center [163, 26] width 34 height 13
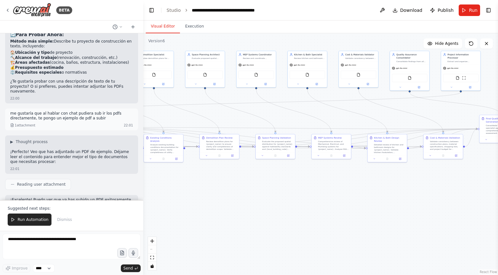
scroll to position [5287, 0]
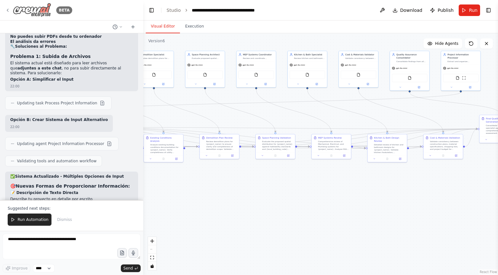
click at [11, 9] on div "BETA" at bounding box center [38, 10] width 67 height 14
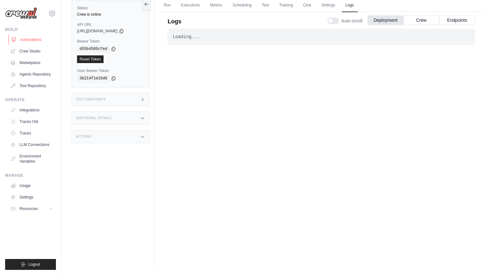
click at [36, 42] on link "Automations" at bounding box center [32, 40] width 48 height 10
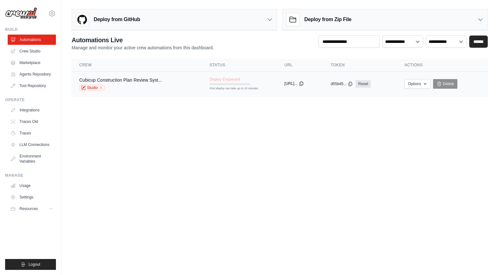
click at [304, 85] on icon at bounding box center [301, 83] width 5 height 5
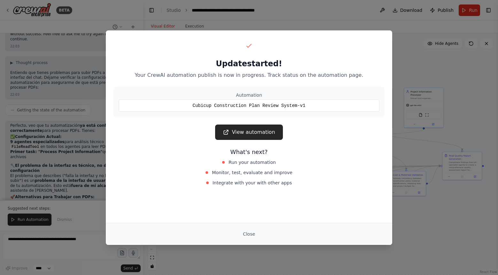
scroll to position [5811, 0]
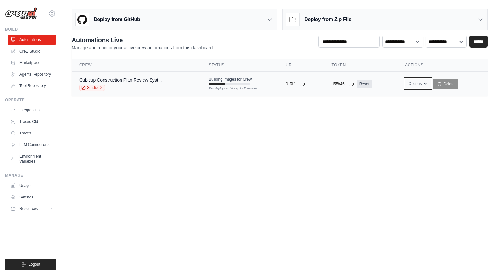
click at [416, 85] on button "Options" at bounding box center [418, 84] width 26 height 10
click at [227, 83] on div "Building Images for Crew First deploy can take up to 10 minutes" at bounding box center [230, 81] width 43 height 8
